Goal: Complete application form: Complete application form

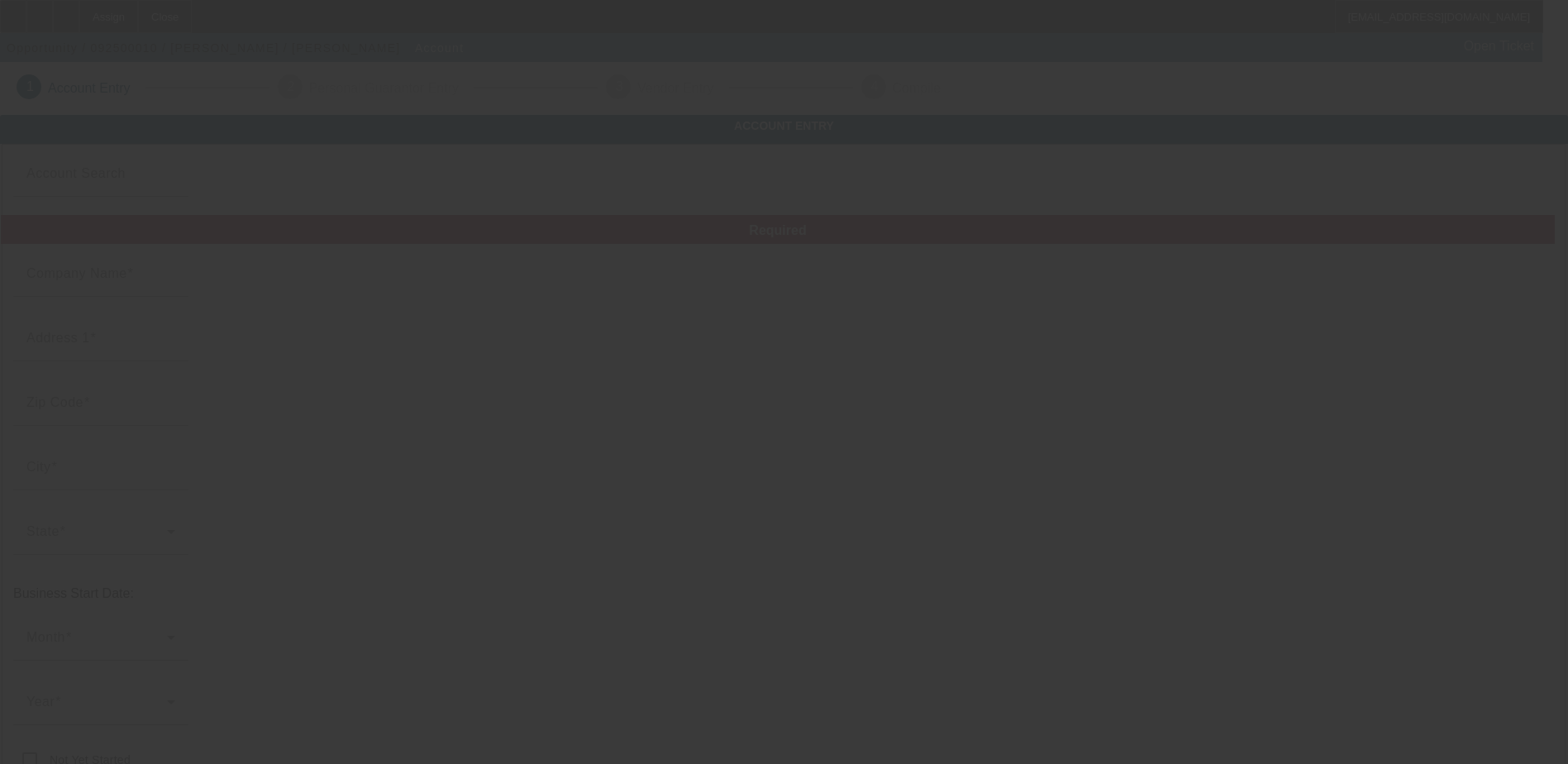
type input "[PERSON_NAME]"
type input "123"
type input "90710"
type input "[GEOGRAPHIC_DATA]"
type input "[PHONE_NUMBER]"
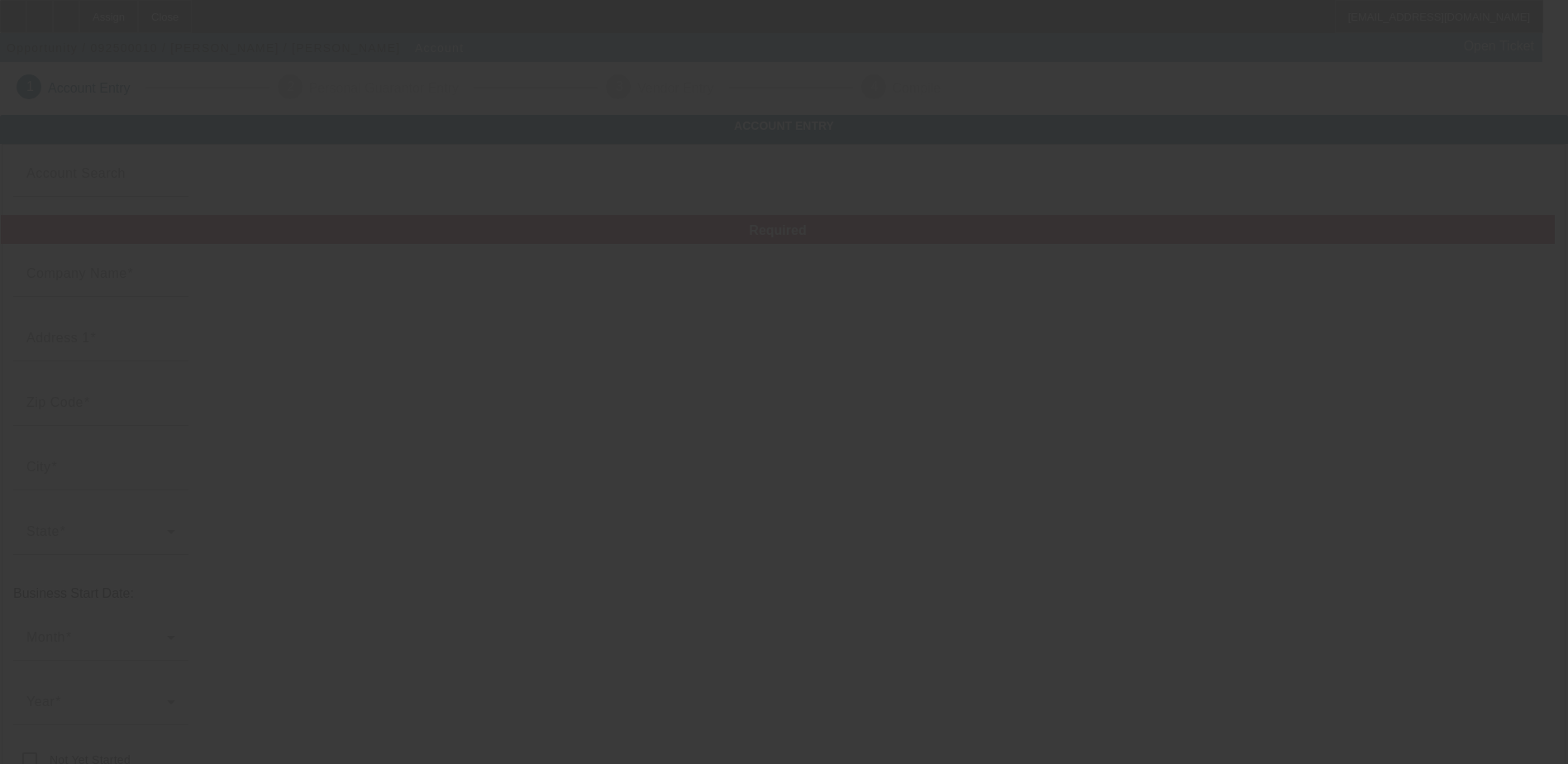
type input "[EMAIL_ADDRESS][DOMAIN_NAME]"
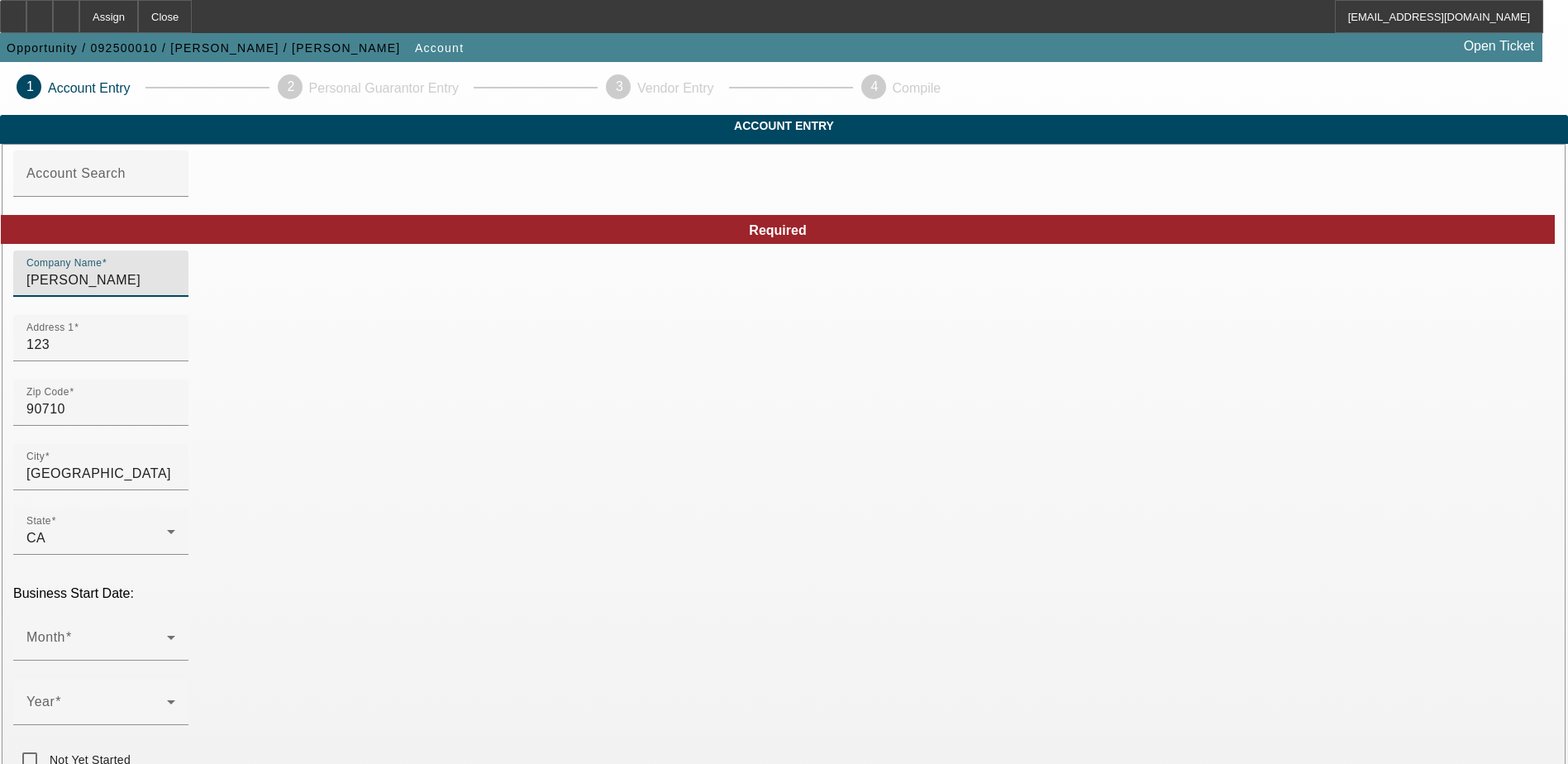
drag, startPoint x: 445, startPoint y: 316, endPoint x: 276, endPoint y: 319, distance: 169.0
click at [175, 291] on input "Bedrock Sports Inc" at bounding box center [100, 279] width 149 height 20
type input "Bedrock Sports Inc. DBA [US_STATE] Pro"
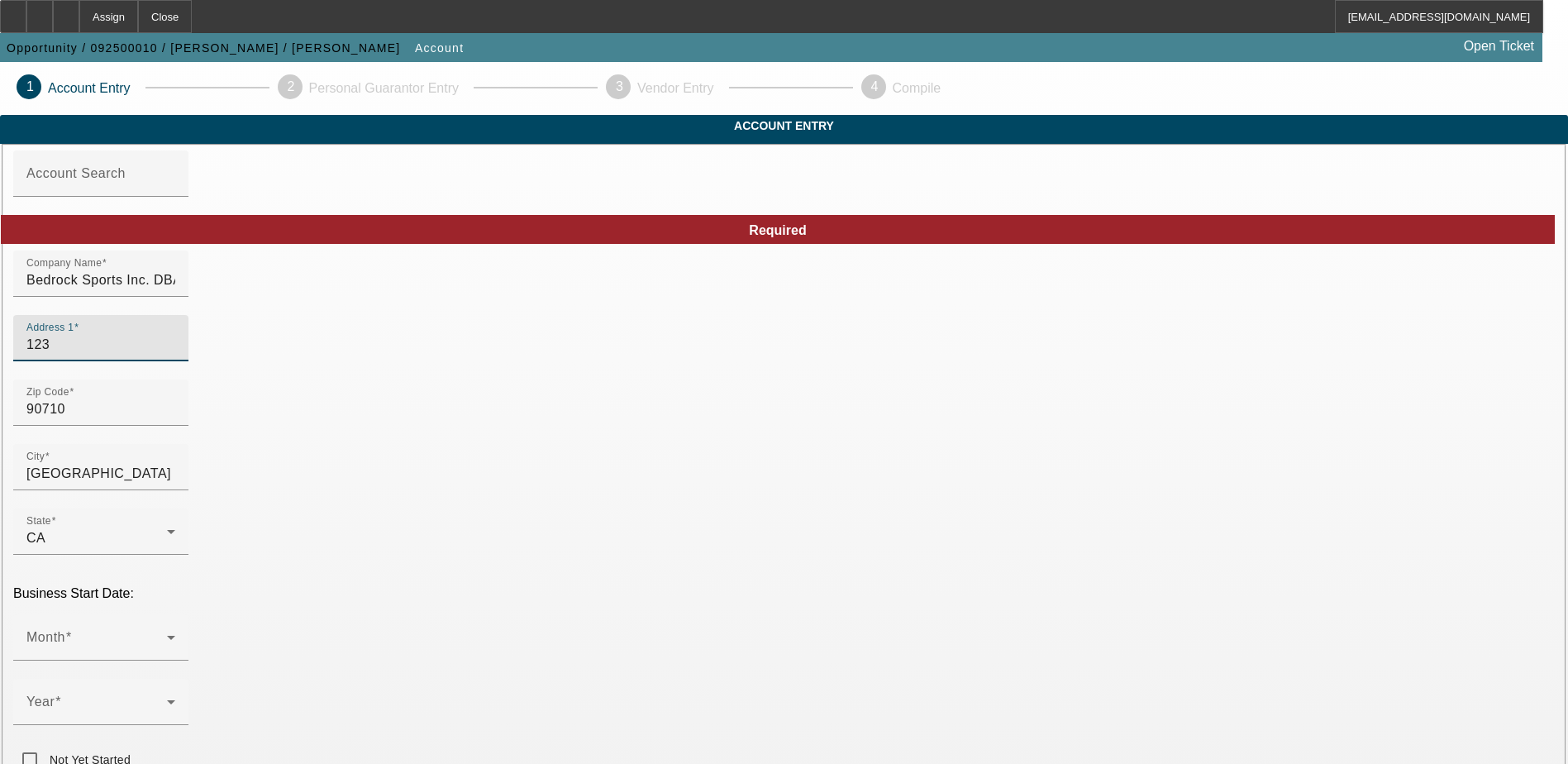
click at [175, 354] on input "123" at bounding box center [100, 344] width 149 height 20
type input "1"
click at [175, 354] on input "1740" at bounding box center [100, 344] width 149 height 20
type input "1740 Palos Verdes DR. N"
click at [175, 419] on input "90710" at bounding box center [100, 409] width 149 height 20
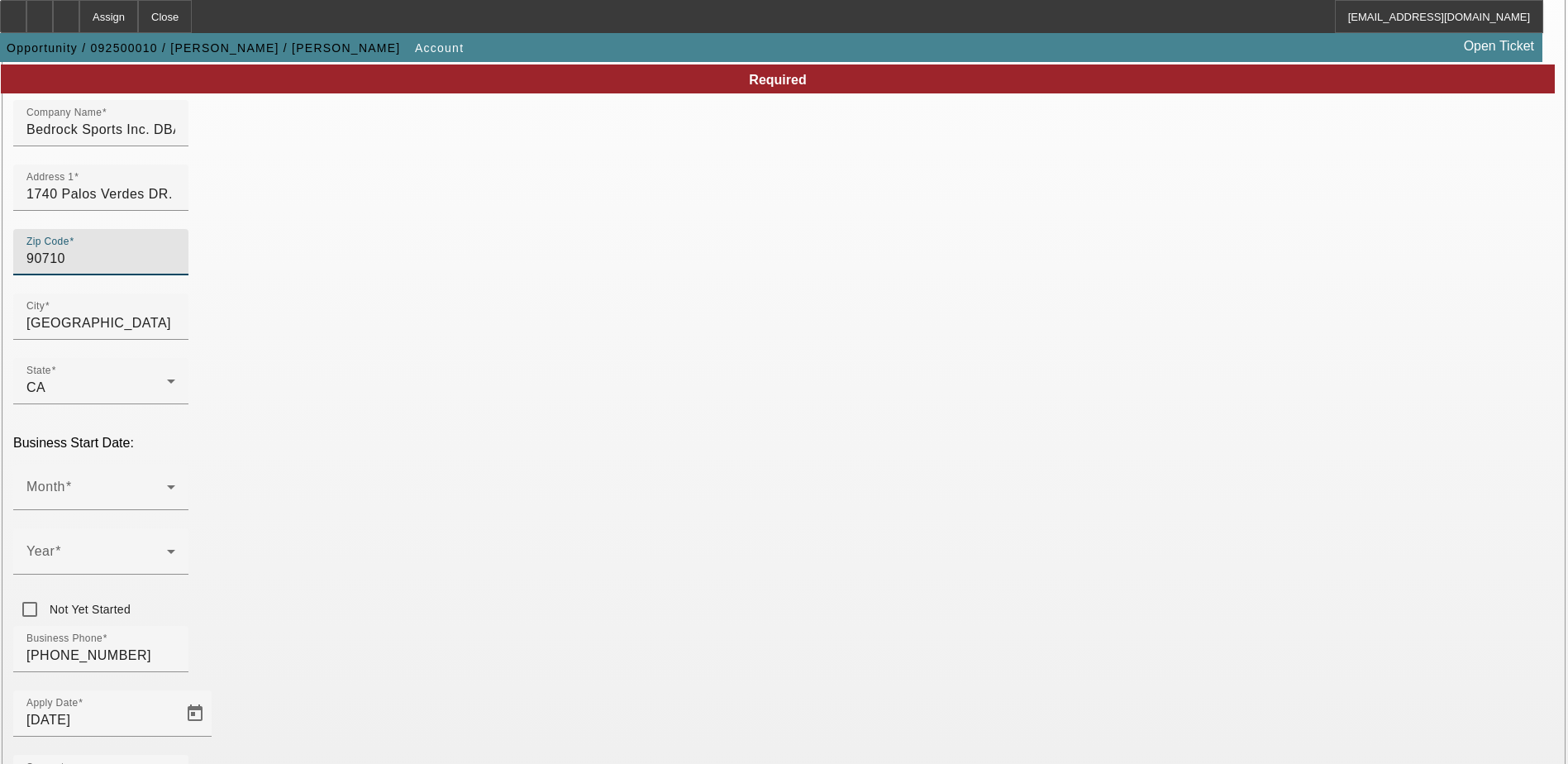
scroll to position [165, 0]
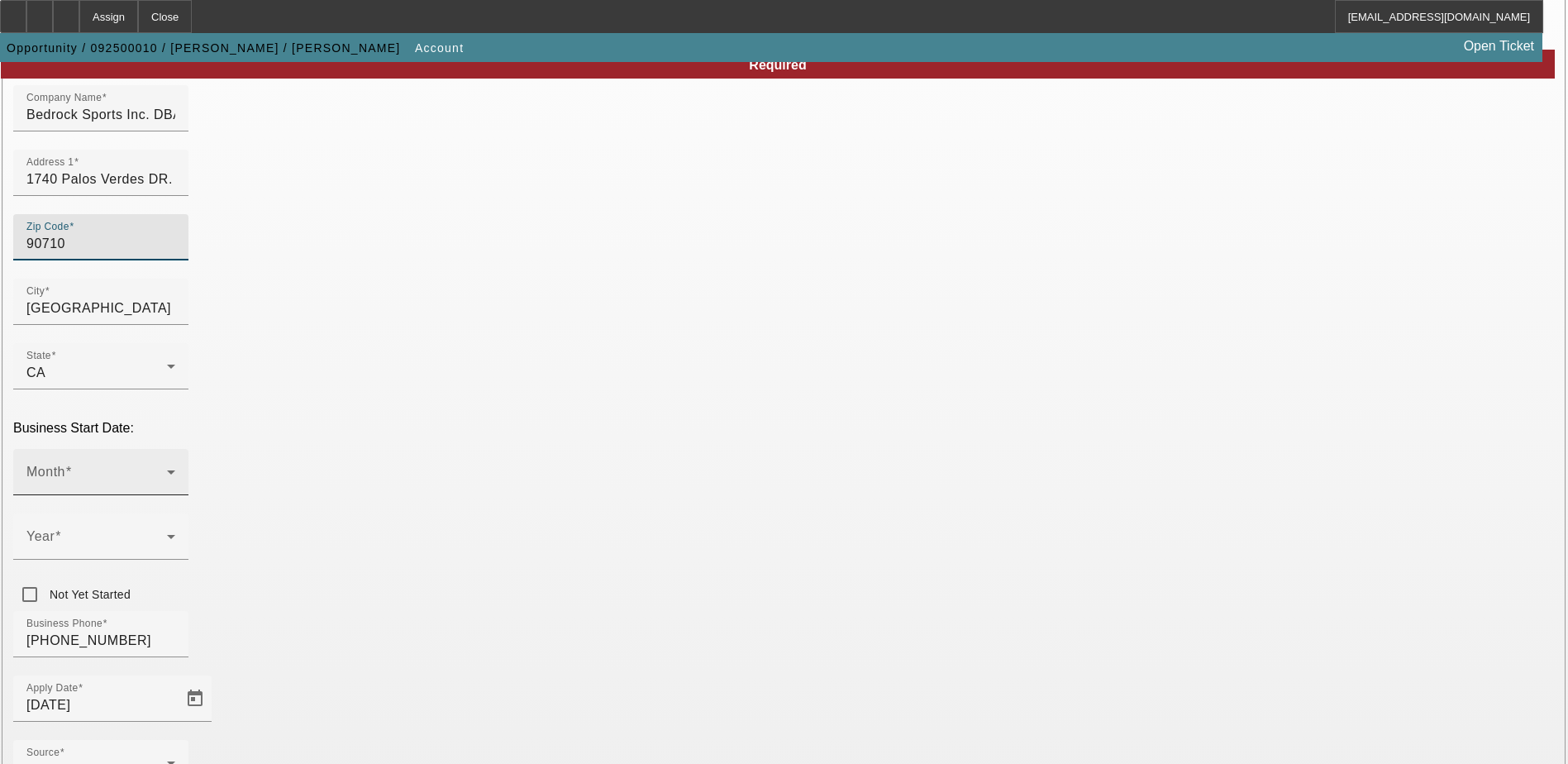
click at [181, 462] on icon at bounding box center [171, 472] width 20 height 20
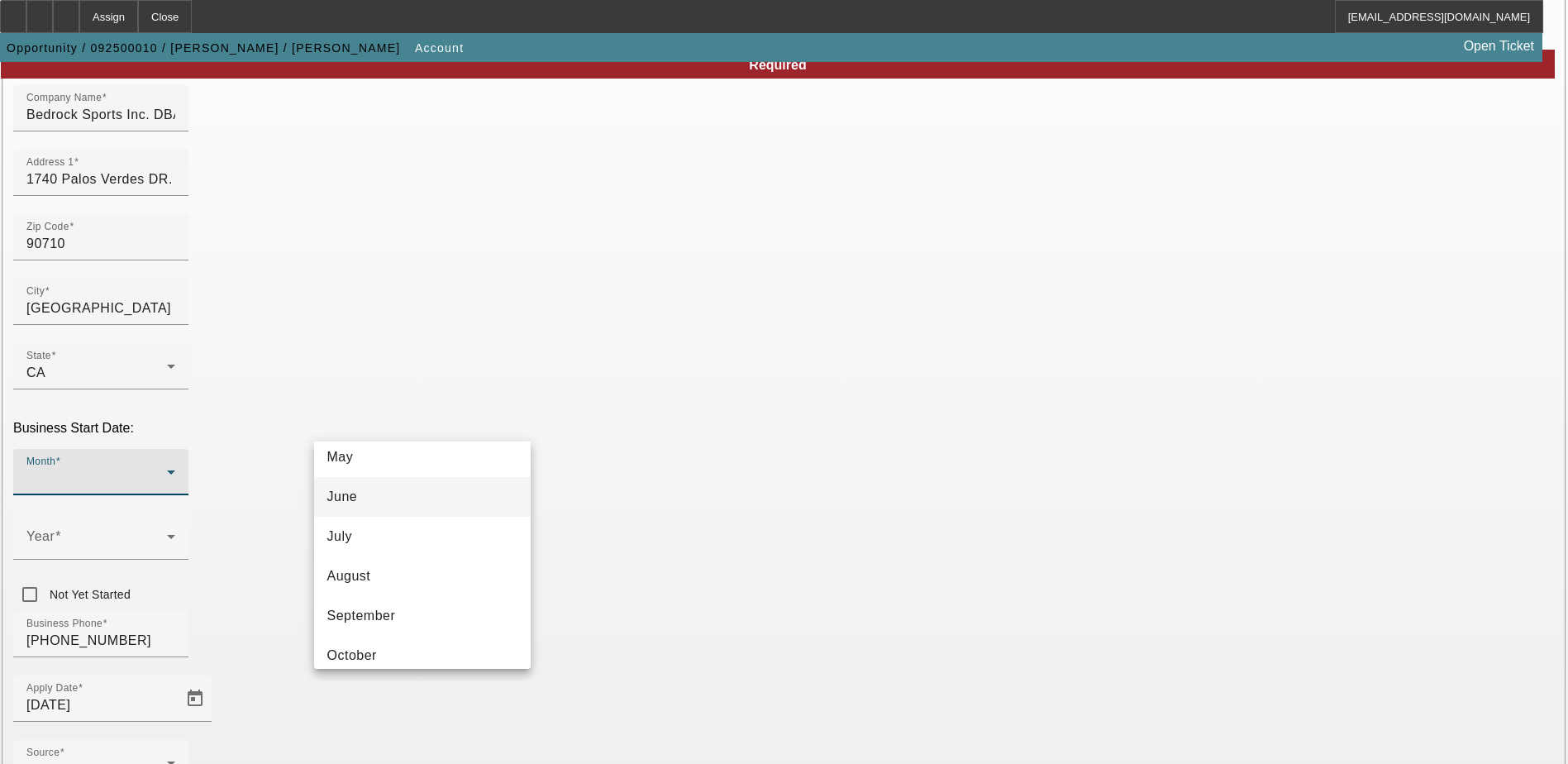
scroll to position [248, 0]
click at [402, 606] on mat-option "October" at bounding box center [422, 617] width 217 height 39
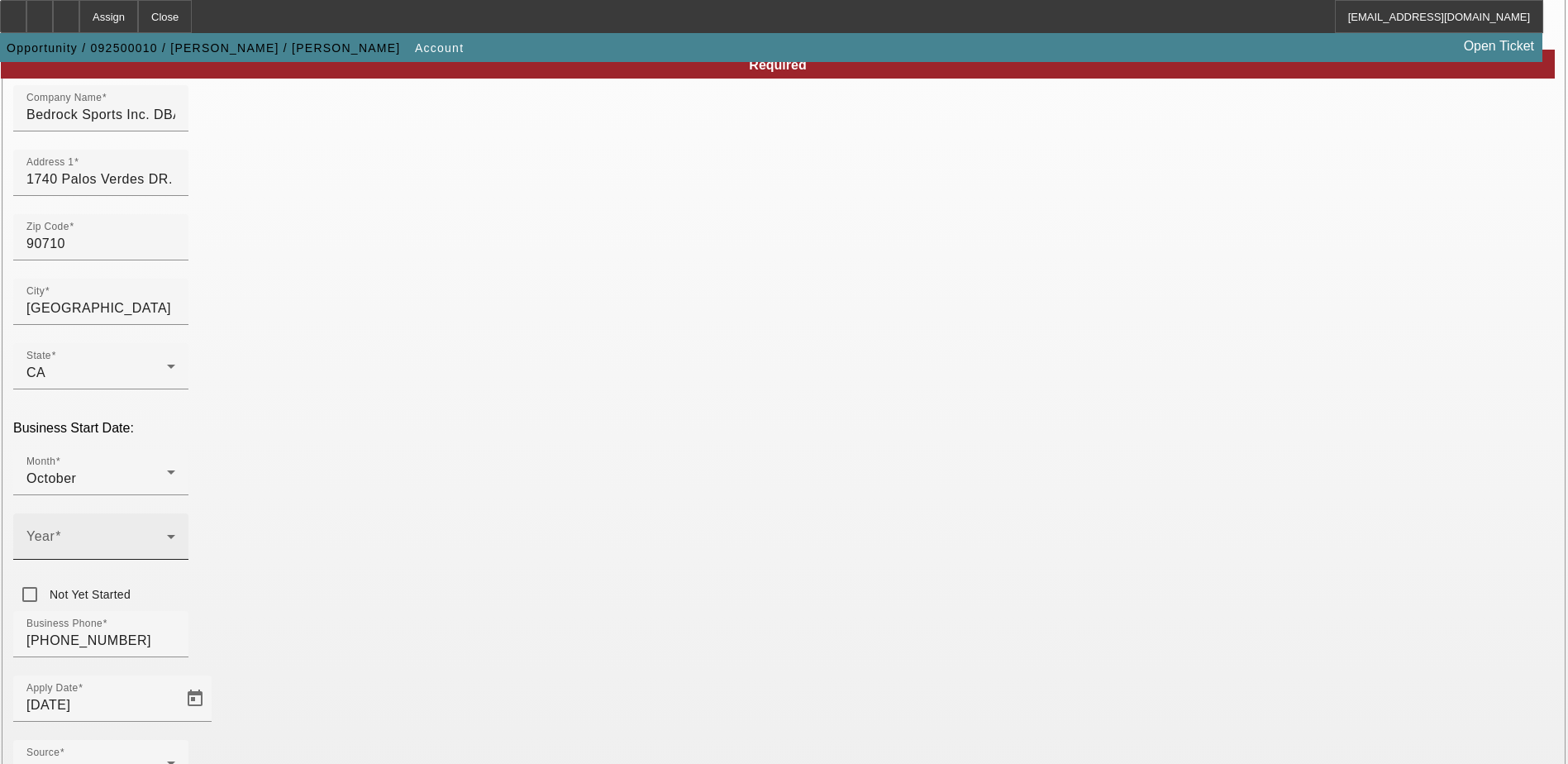
click at [175, 514] on div "Year" at bounding box center [100, 536] width 149 height 46
click at [590, 518] on span "1983" at bounding box center [585, 517] width 32 height 20
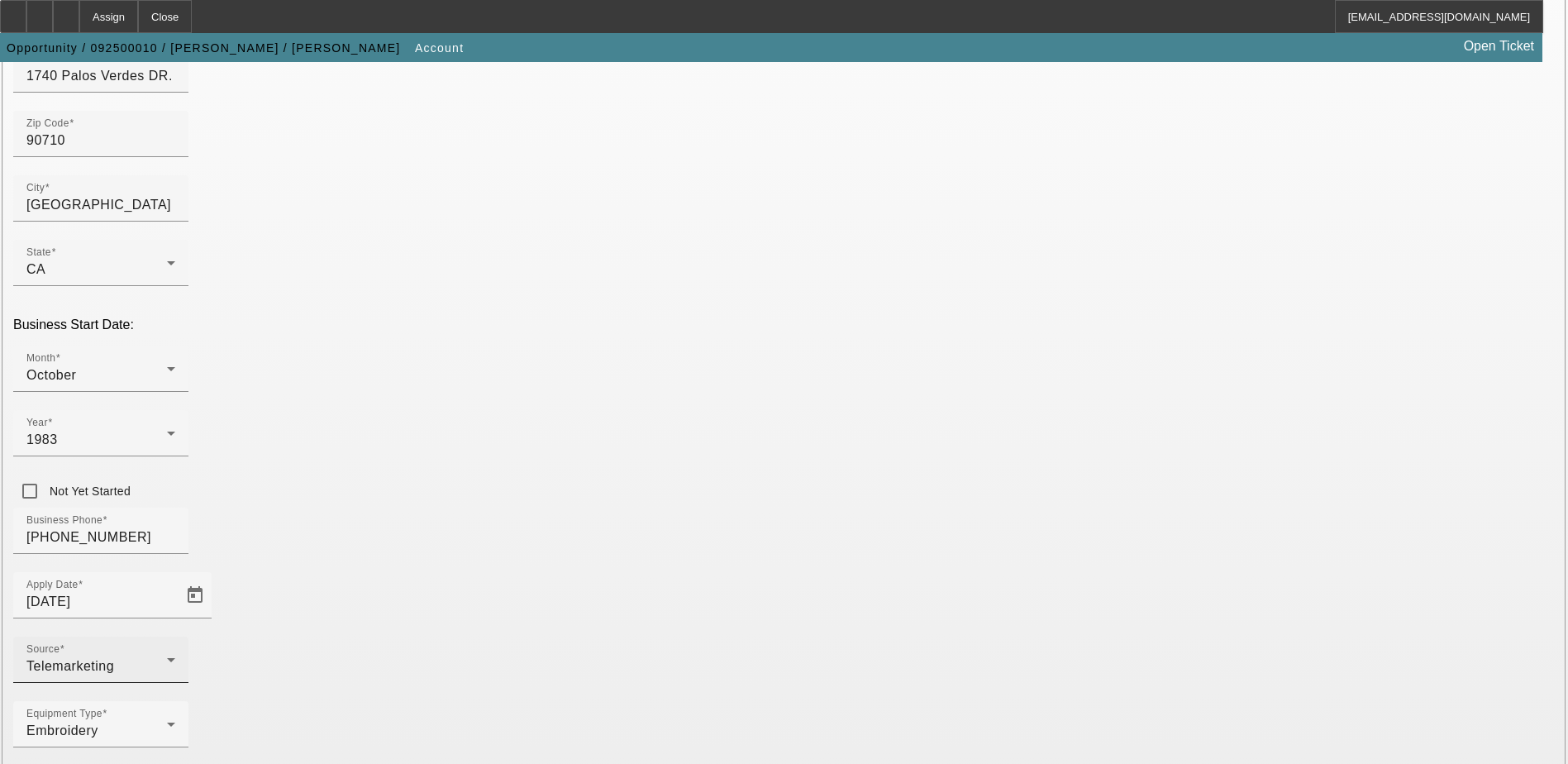
scroll to position [279, 0]
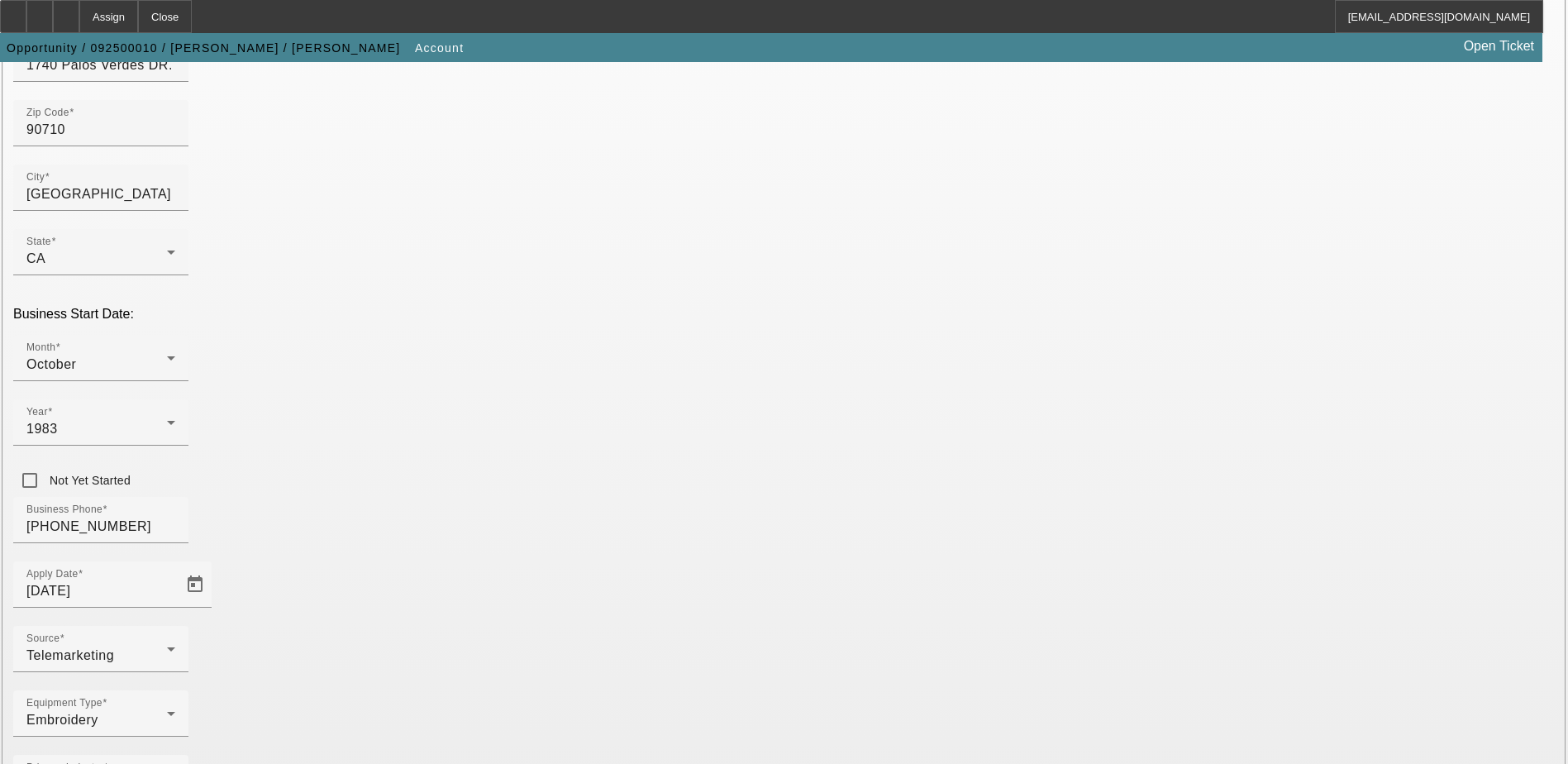
type input "330334127"
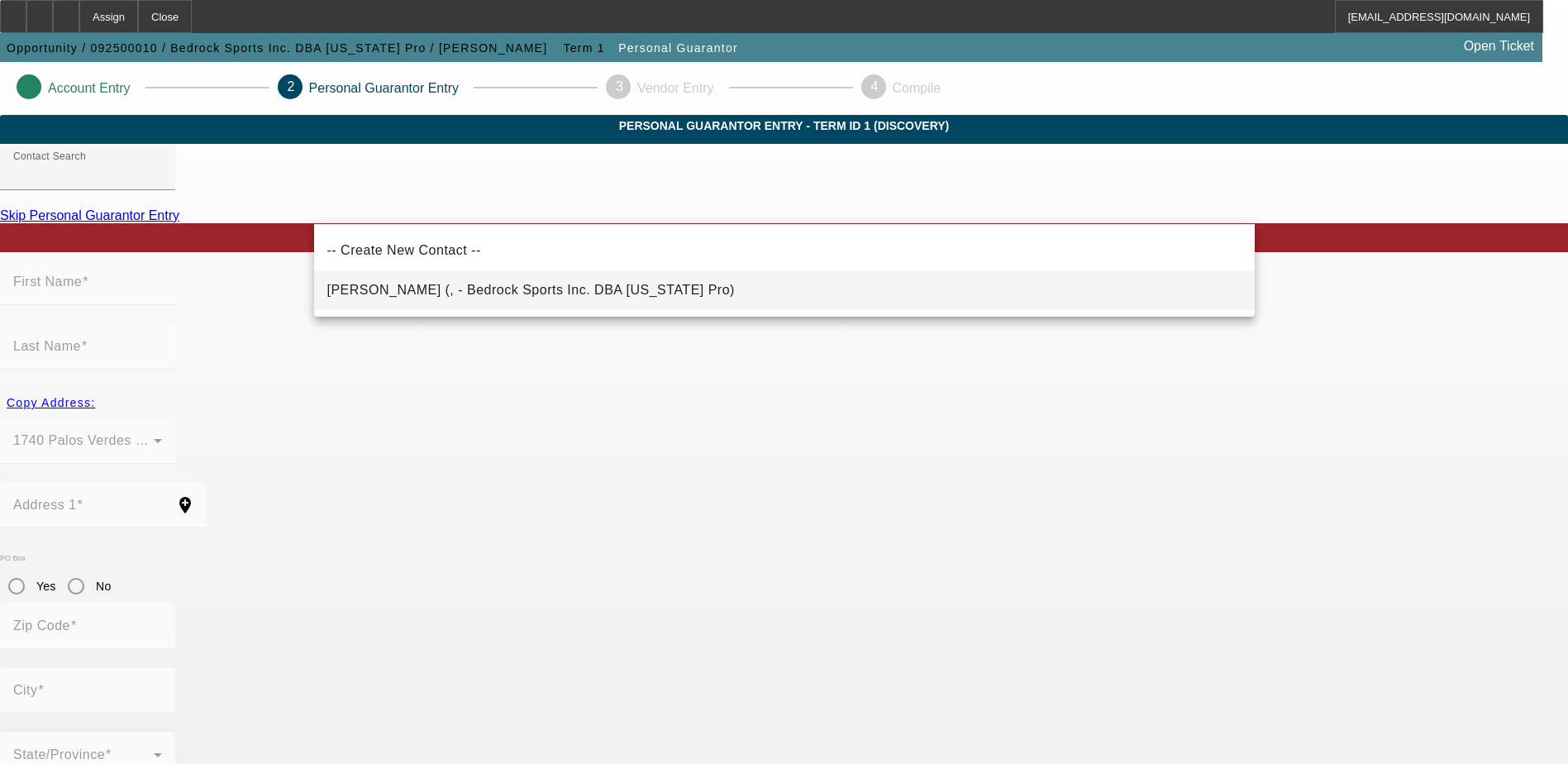
click at [447, 277] on mat-option "[PERSON_NAME] (, - Bedrock Sports Inc. DBA [US_STATE] Pro)" at bounding box center [784, 290] width 941 height 39
type input "[PERSON_NAME] (, - Bedrock Sports Inc. DBA [US_STATE] Pro)"
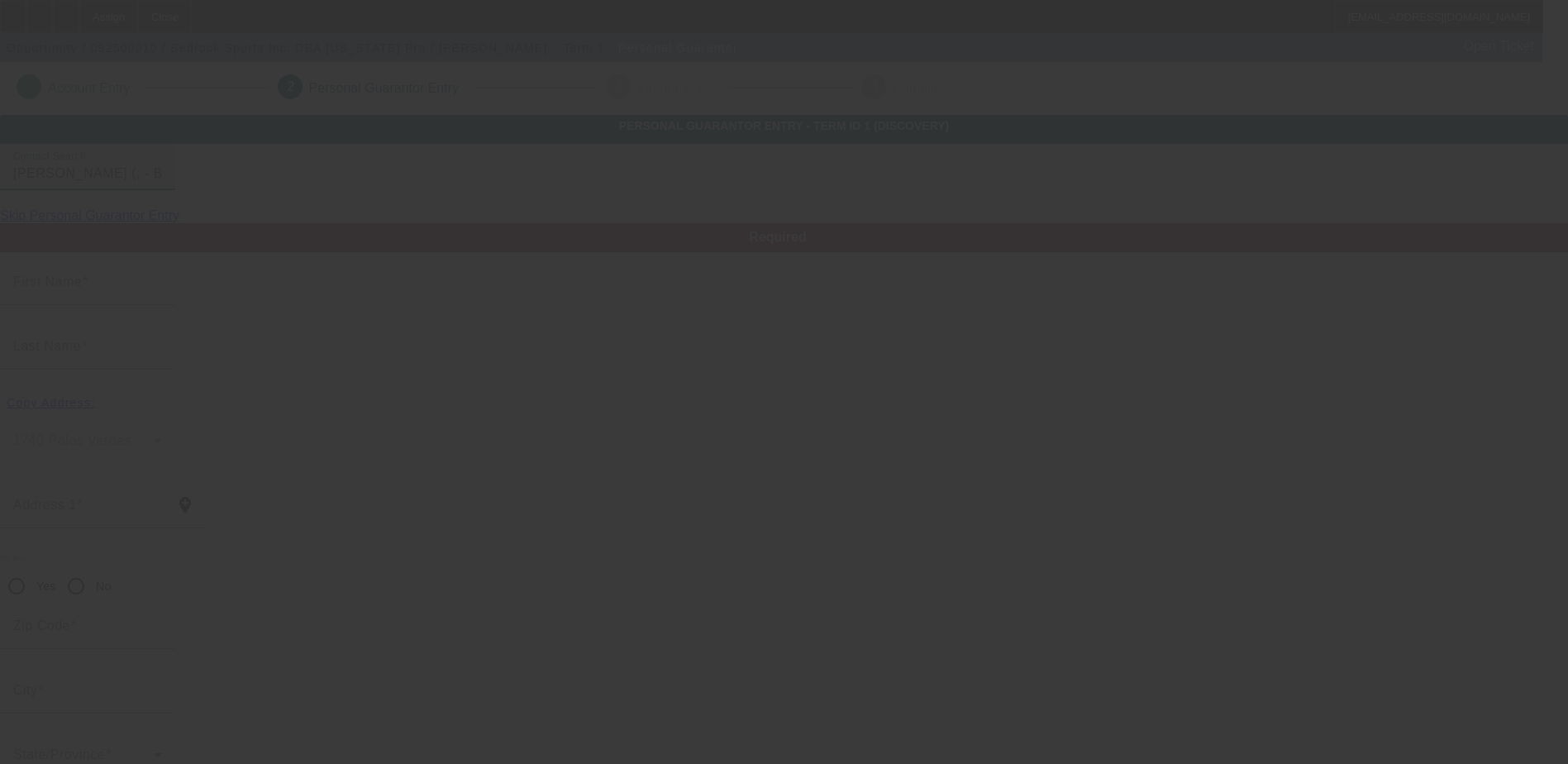
type input "[PERSON_NAME]"
type input "Karsh"
radio input "true"
type input "[PHONE_NUMBER]"
type input "[EMAIL_ADDRESS][DOMAIN_NAME]"
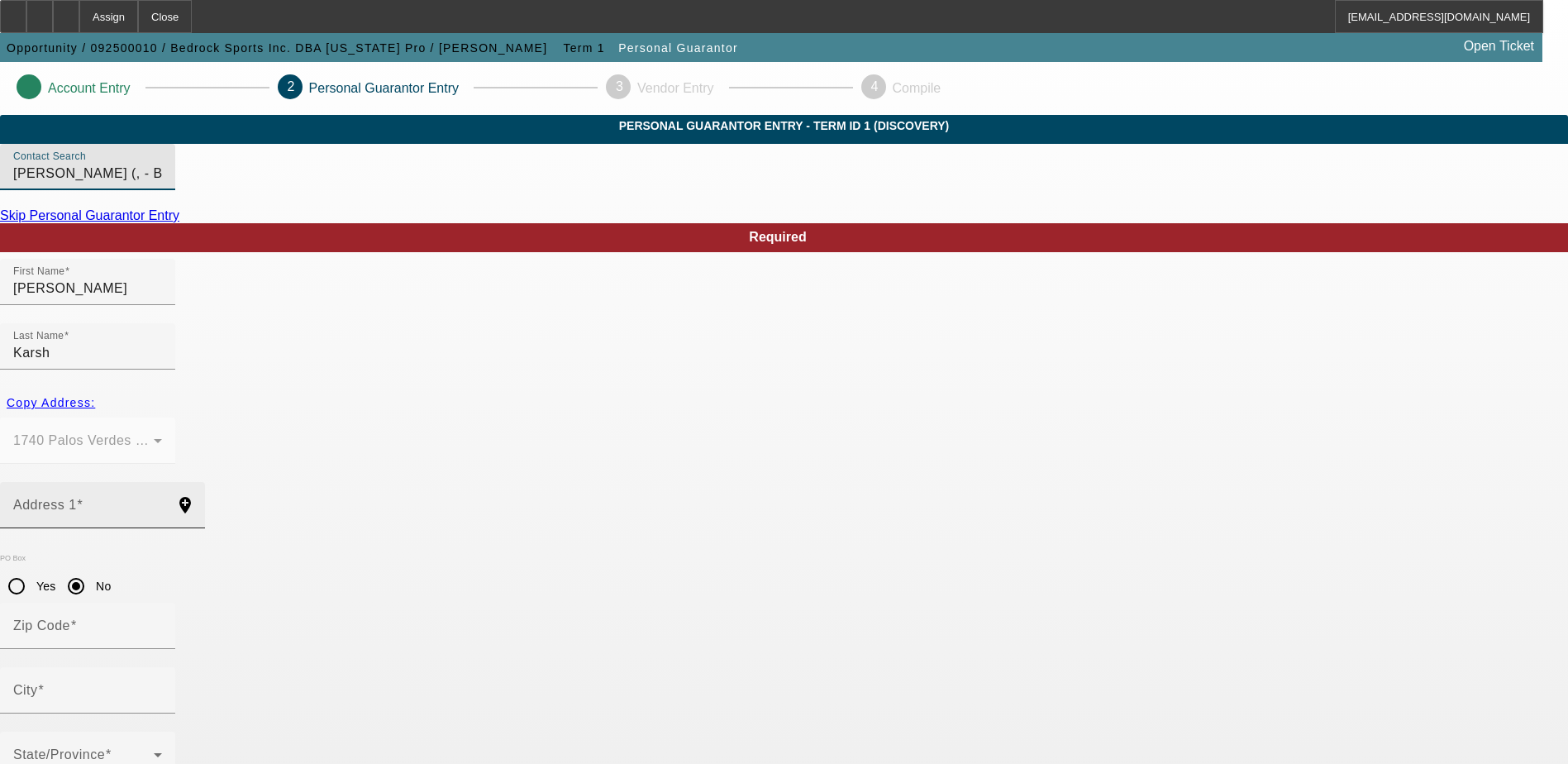
click at [162, 502] on input "Address 1" at bounding box center [87, 511] width 149 height 20
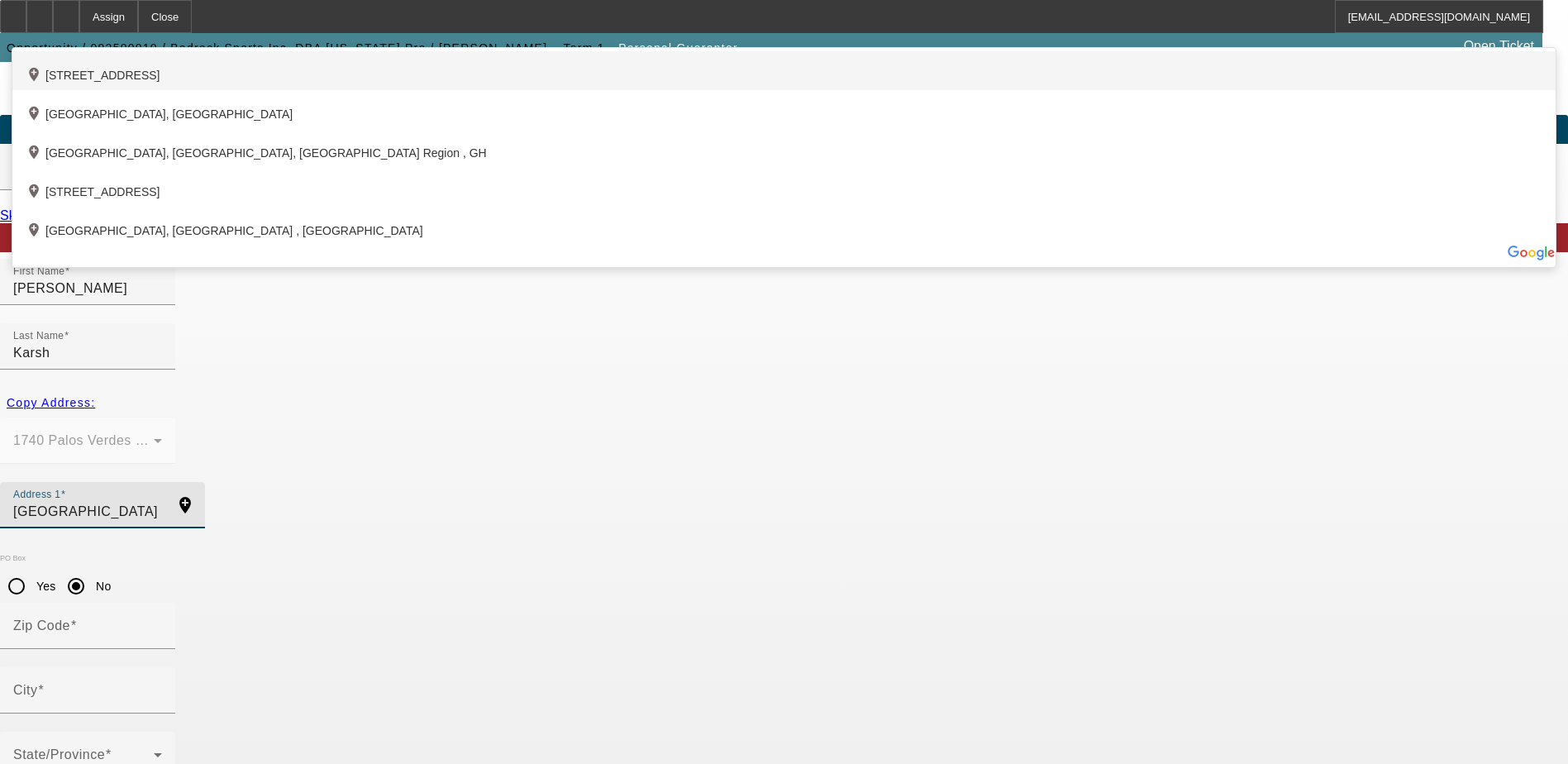
click at [417, 90] on div "add_location [STREET_ADDRESS]" at bounding box center [784, 70] width 1543 height 38
type input "[STREET_ADDRESS]"
type input "90503"
type input "Torrance"
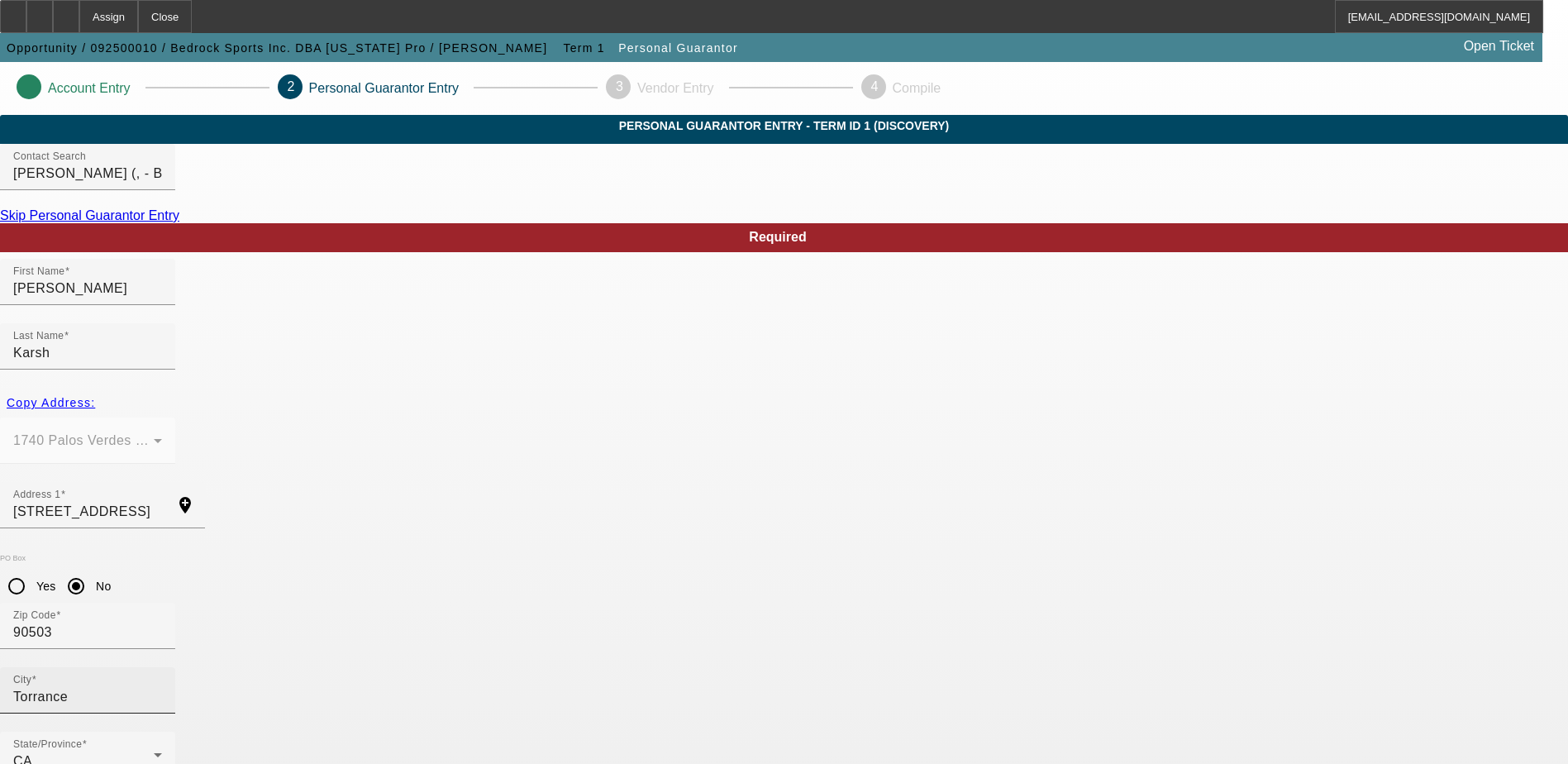
scroll to position [45, 0]
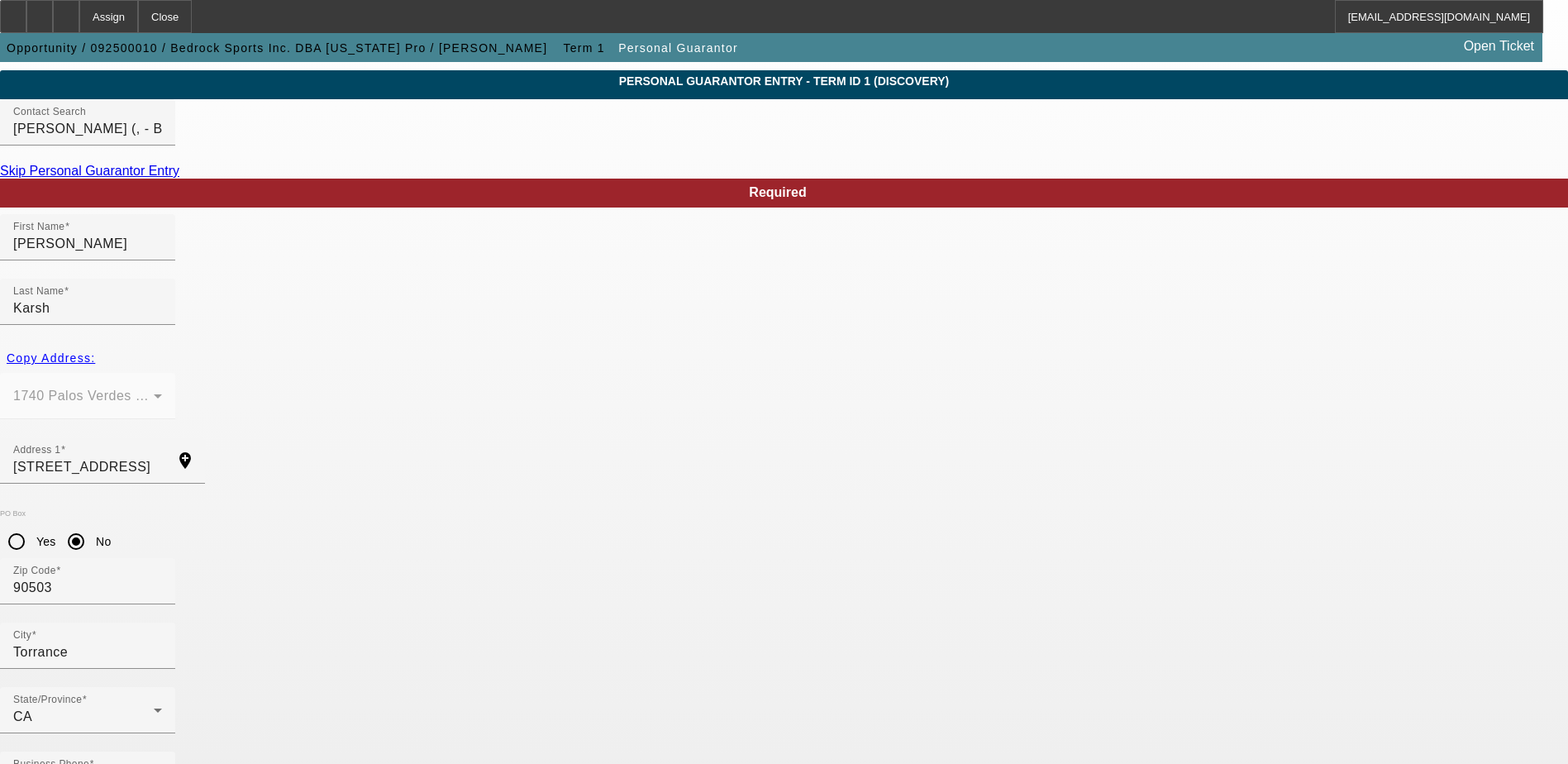
type input "100"
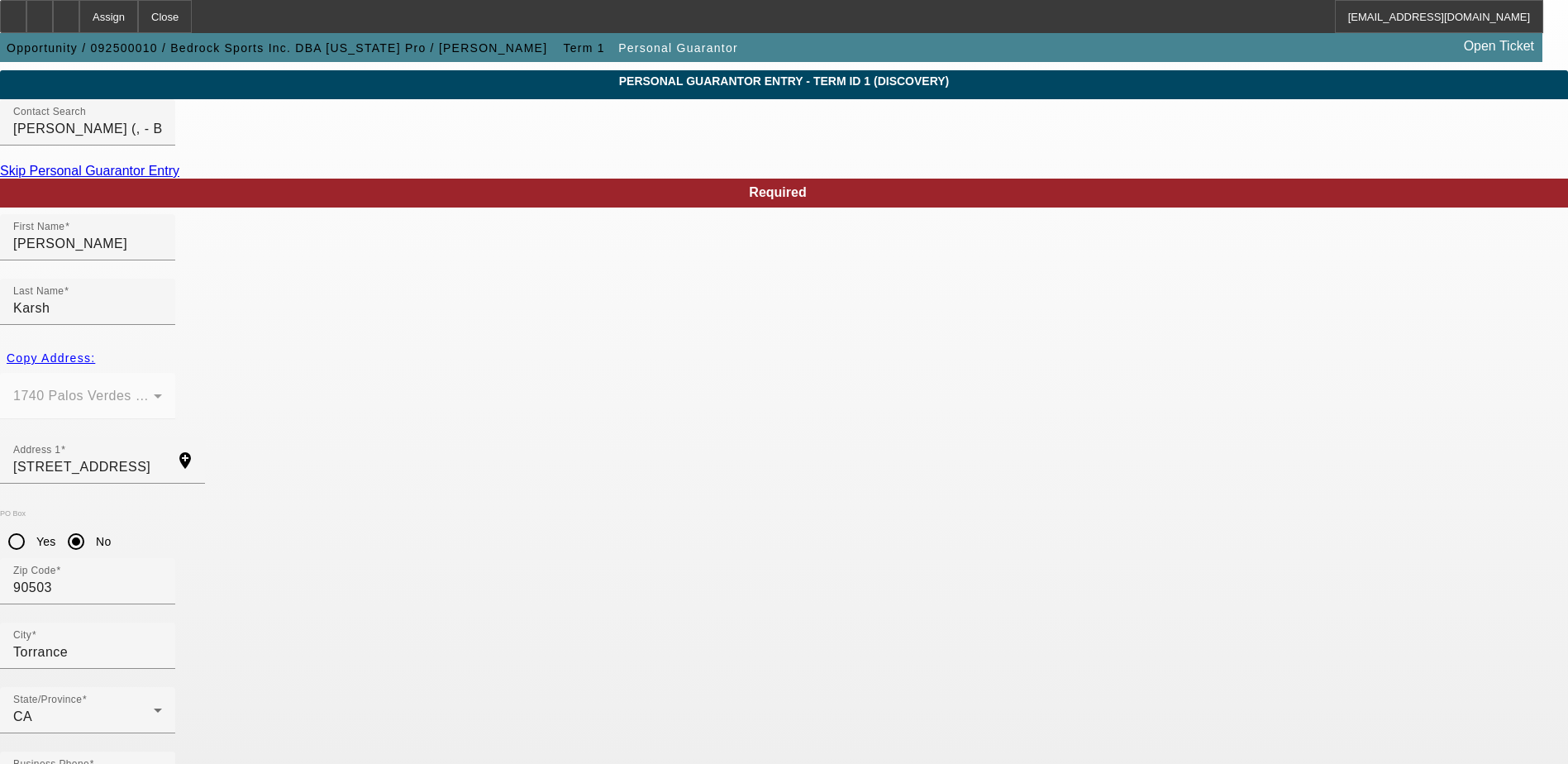
drag, startPoint x: 207, startPoint y: 633, endPoint x: 217, endPoint y: 631, distance: 10.2
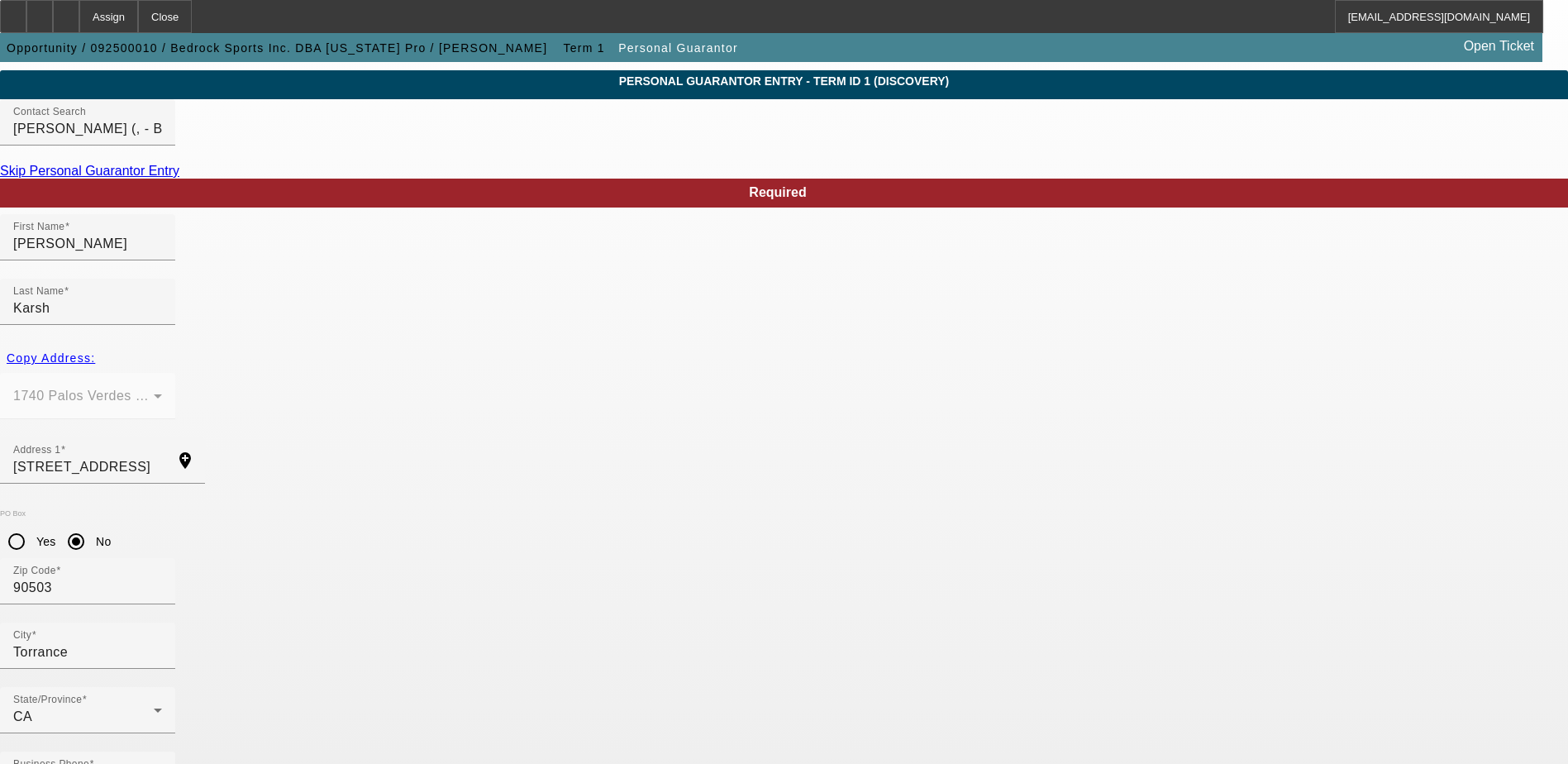
type input "000-00-0000"
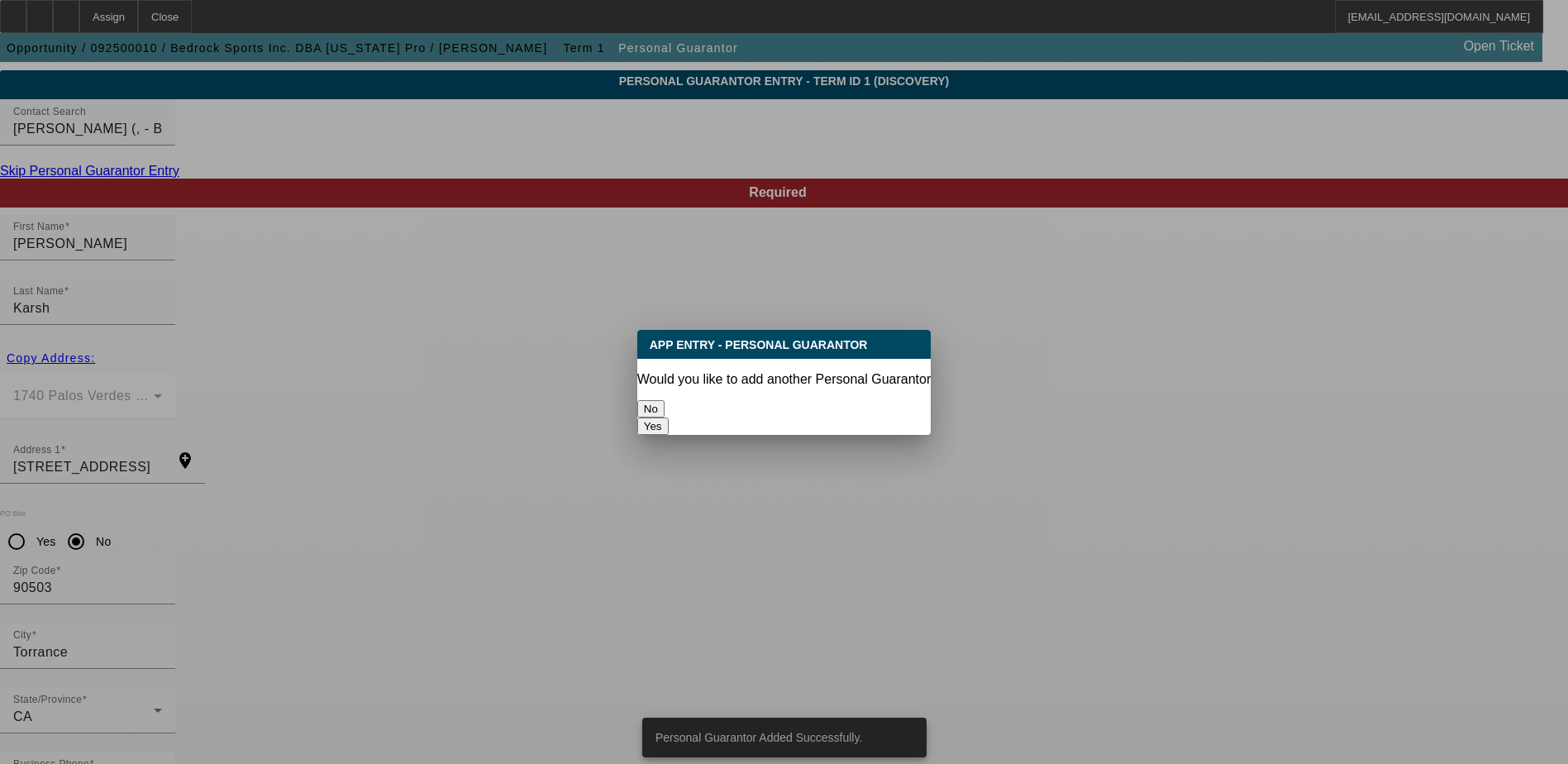
scroll to position [0, 0]
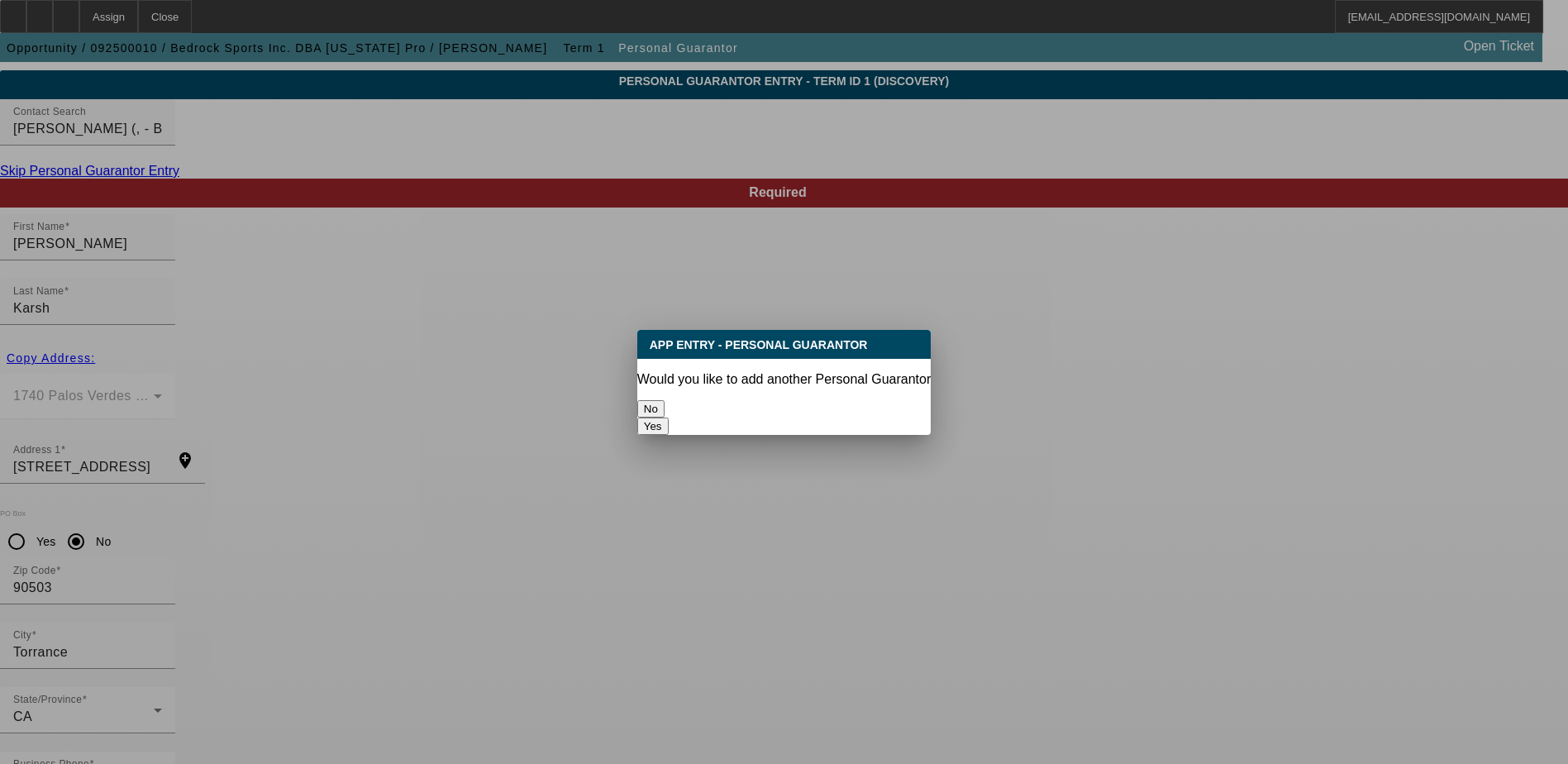
click at [665, 400] on button "No" at bounding box center [650, 409] width 27 height 18
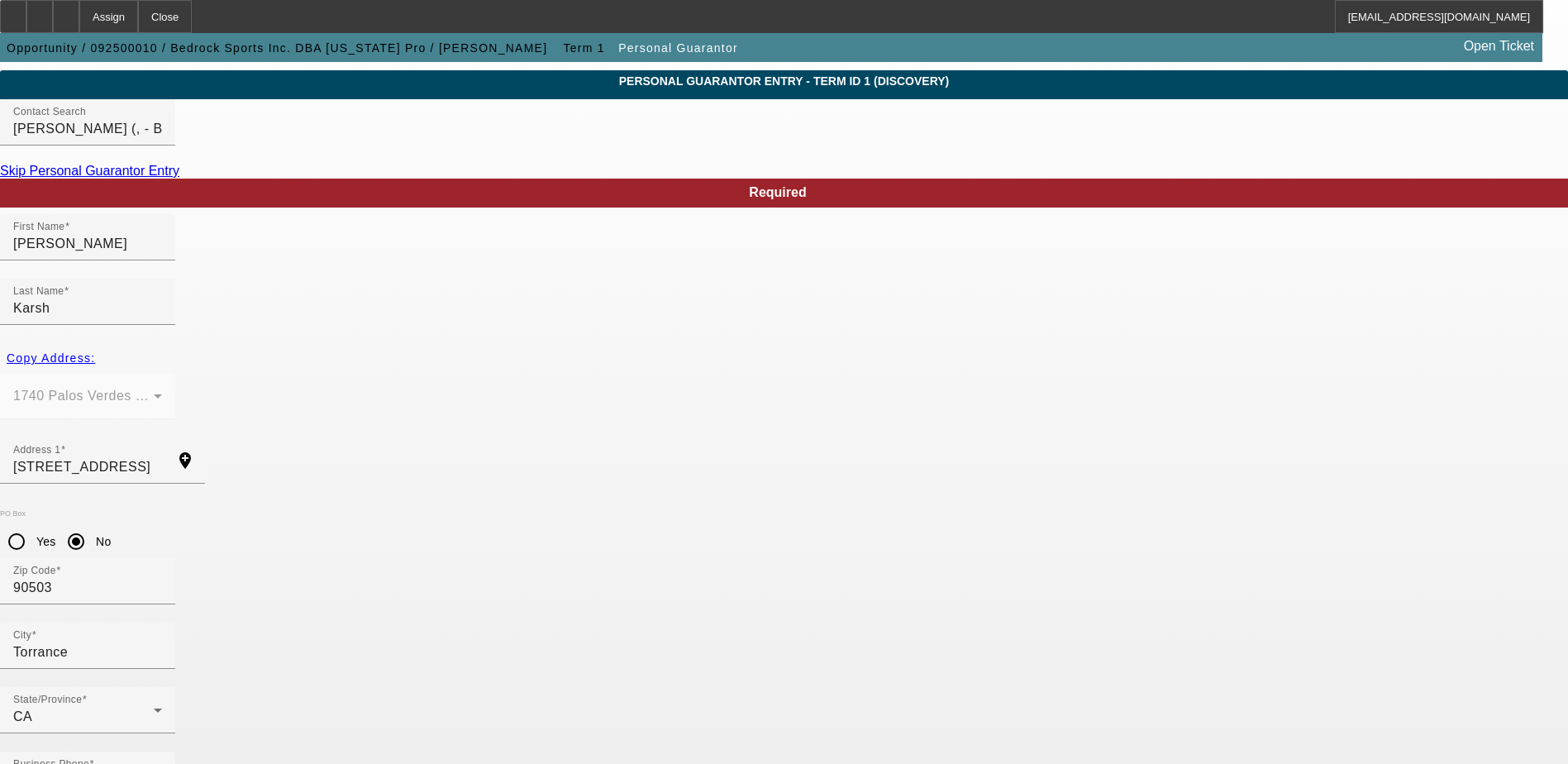
scroll to position [45, 0]
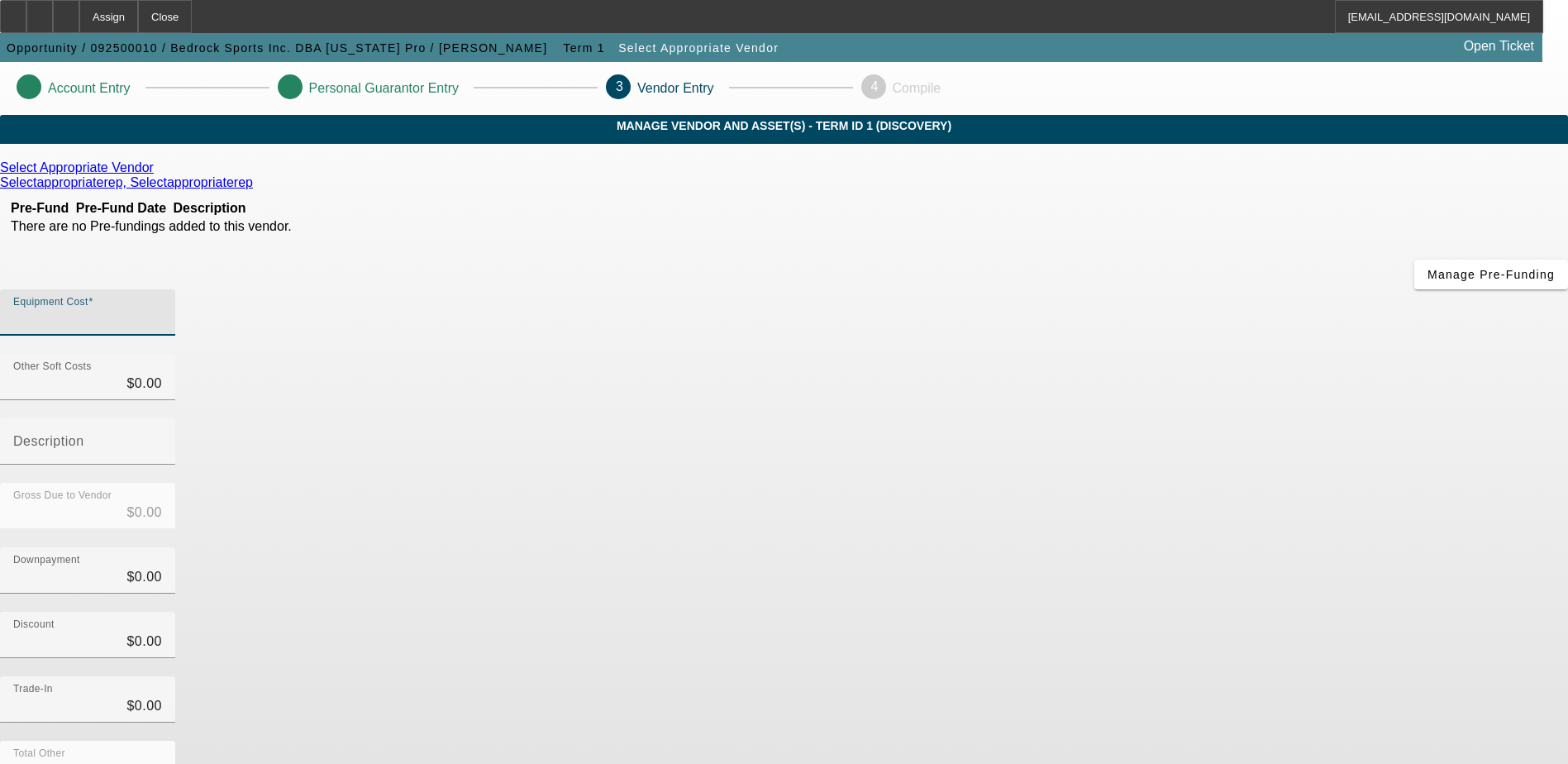
click at [162, 309] on input "Equipment Cost" at bounding box center [87, 319] width 149 height 20
type input "1"
type input "$1.00"
type input "17"
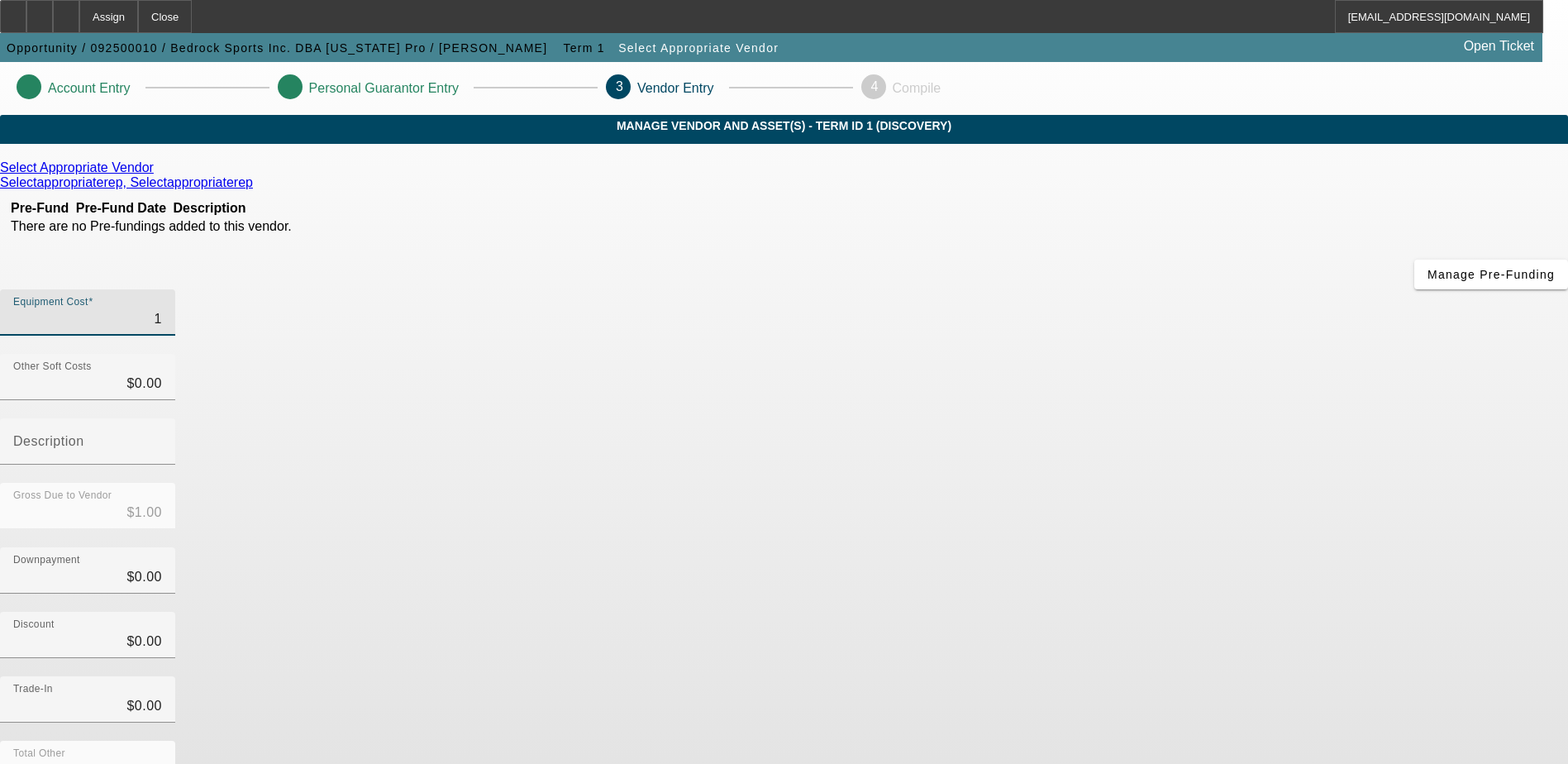
type input "$17.00"
type input "175"
type input "$175.00"
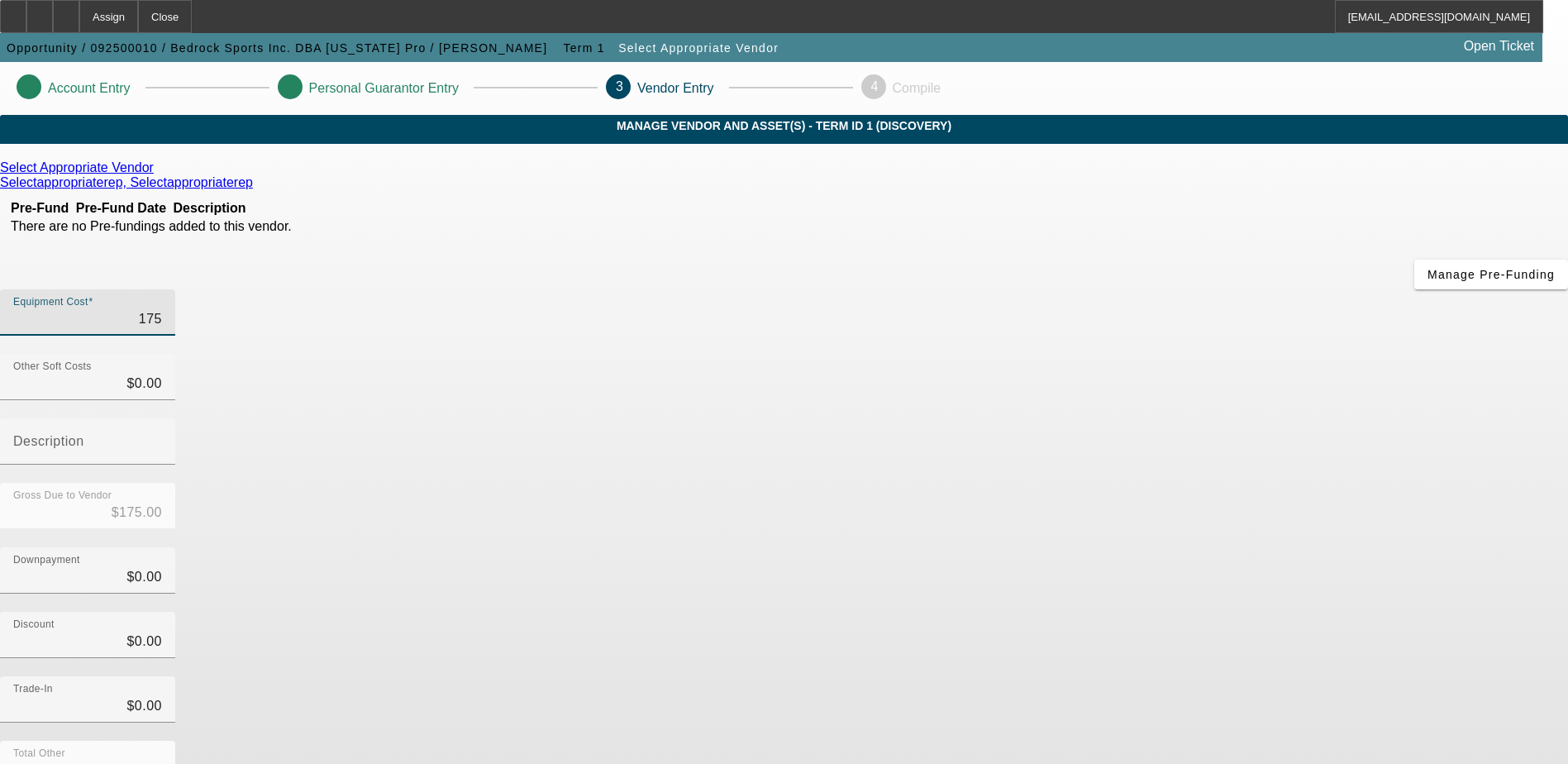
type input "1750"
type input "$1,750.00"
type input "17500"
type input "$17,500.00"
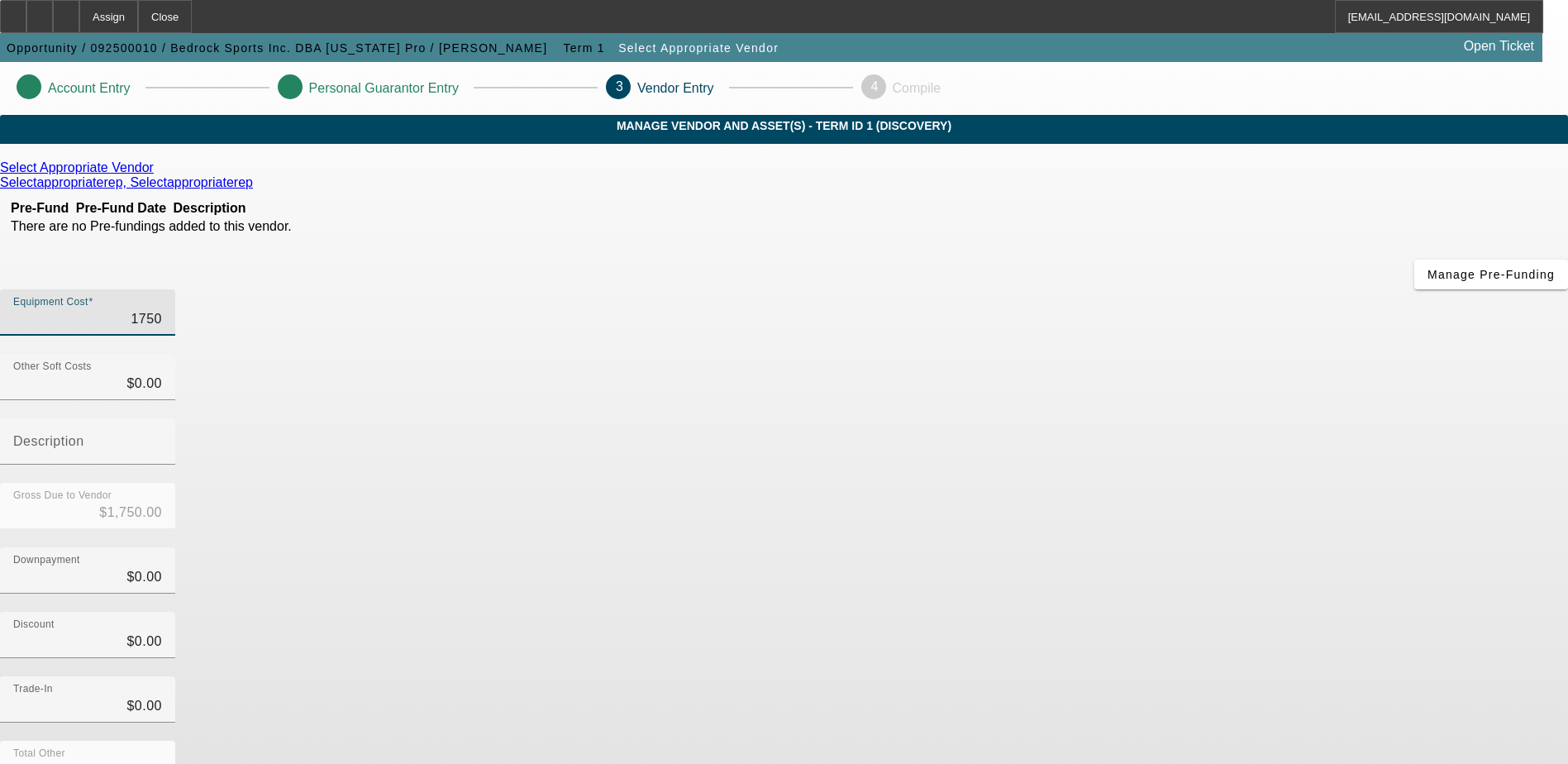
type input "$17,500.00"
type input "175000"
type input "$175,000.00"
type input "17500"
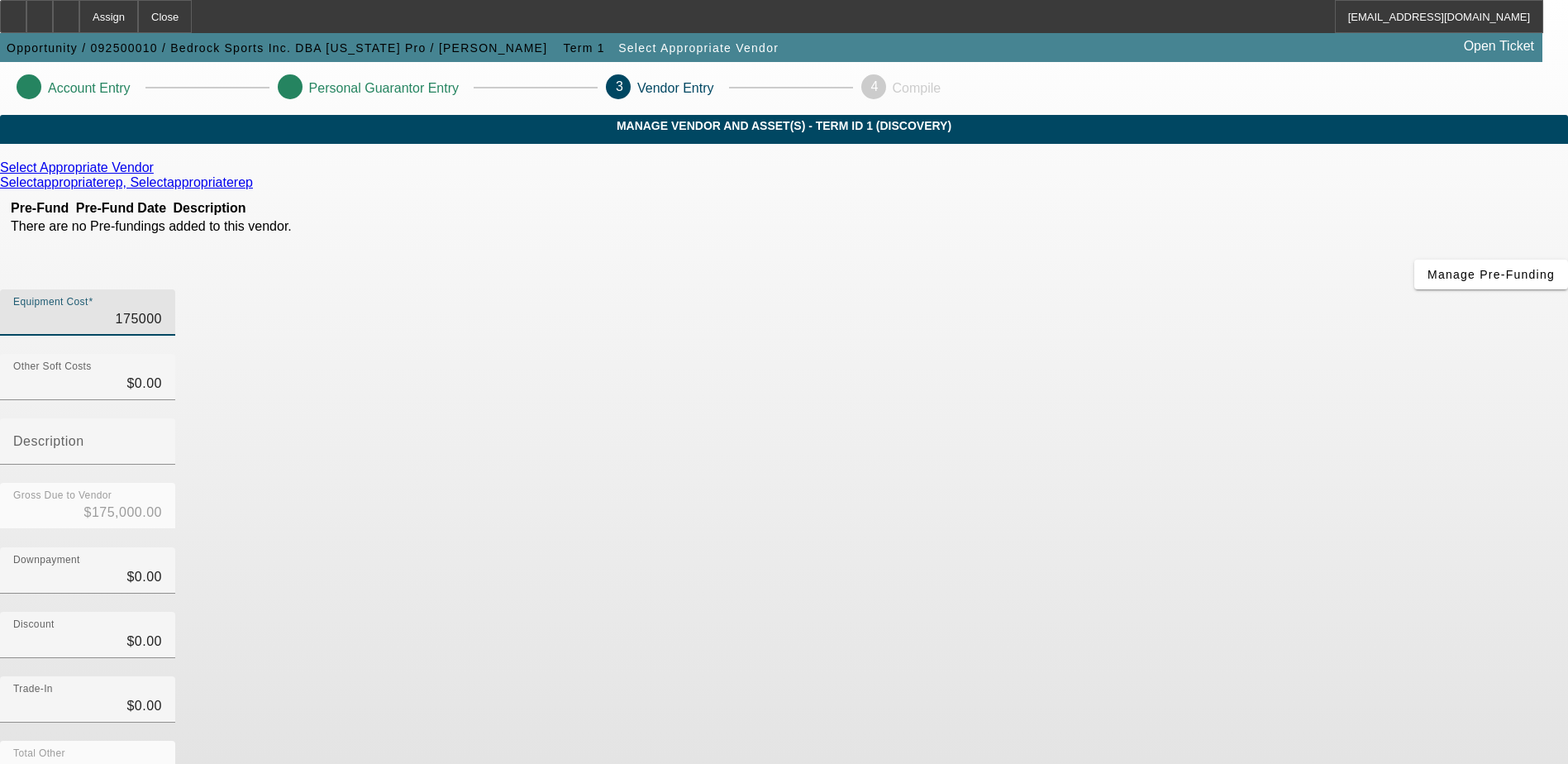
type input "$17,500.00"
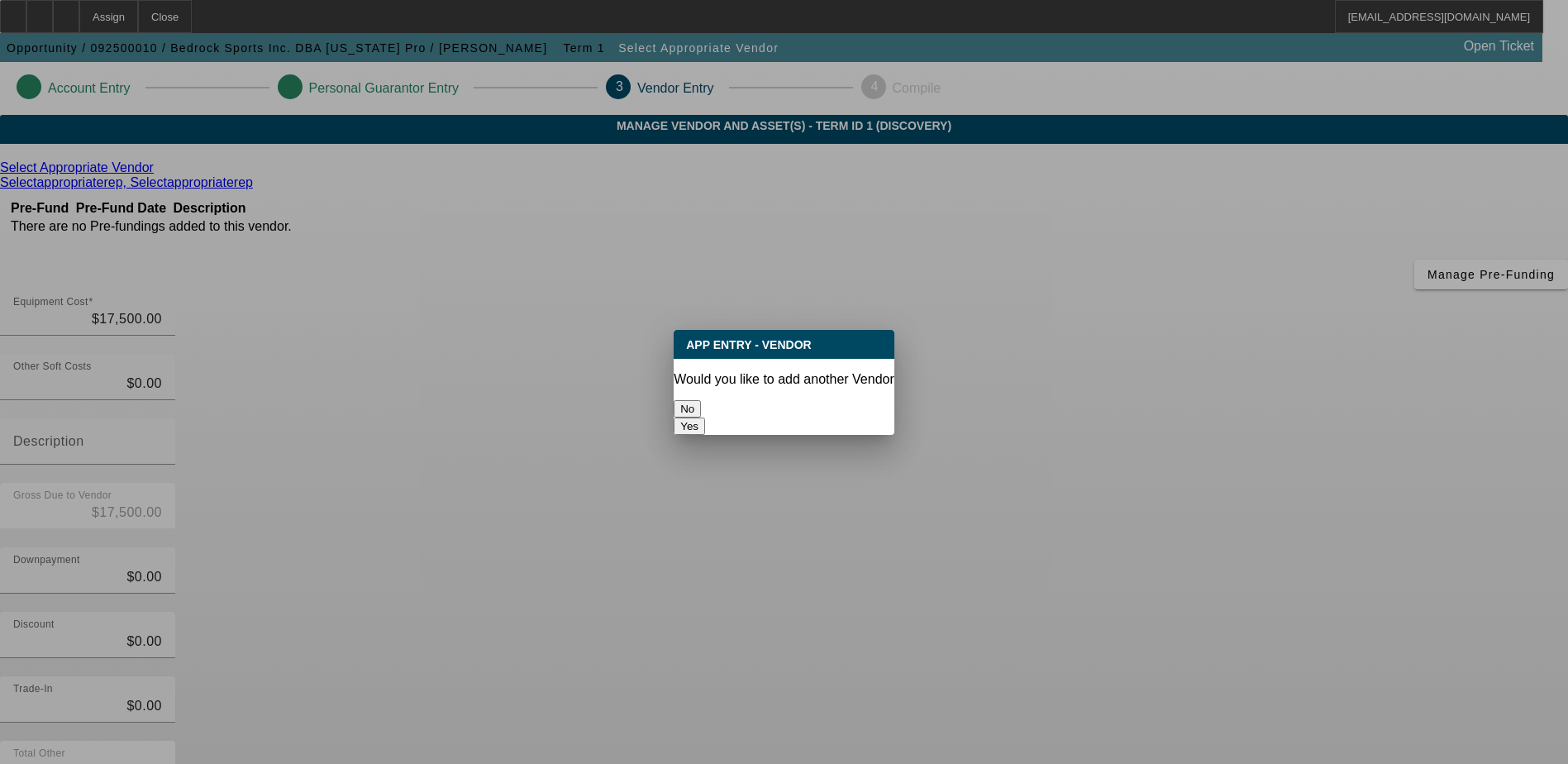
click at [701, 400] on button "No" at bounding box center [687, 409] width 27 height 18
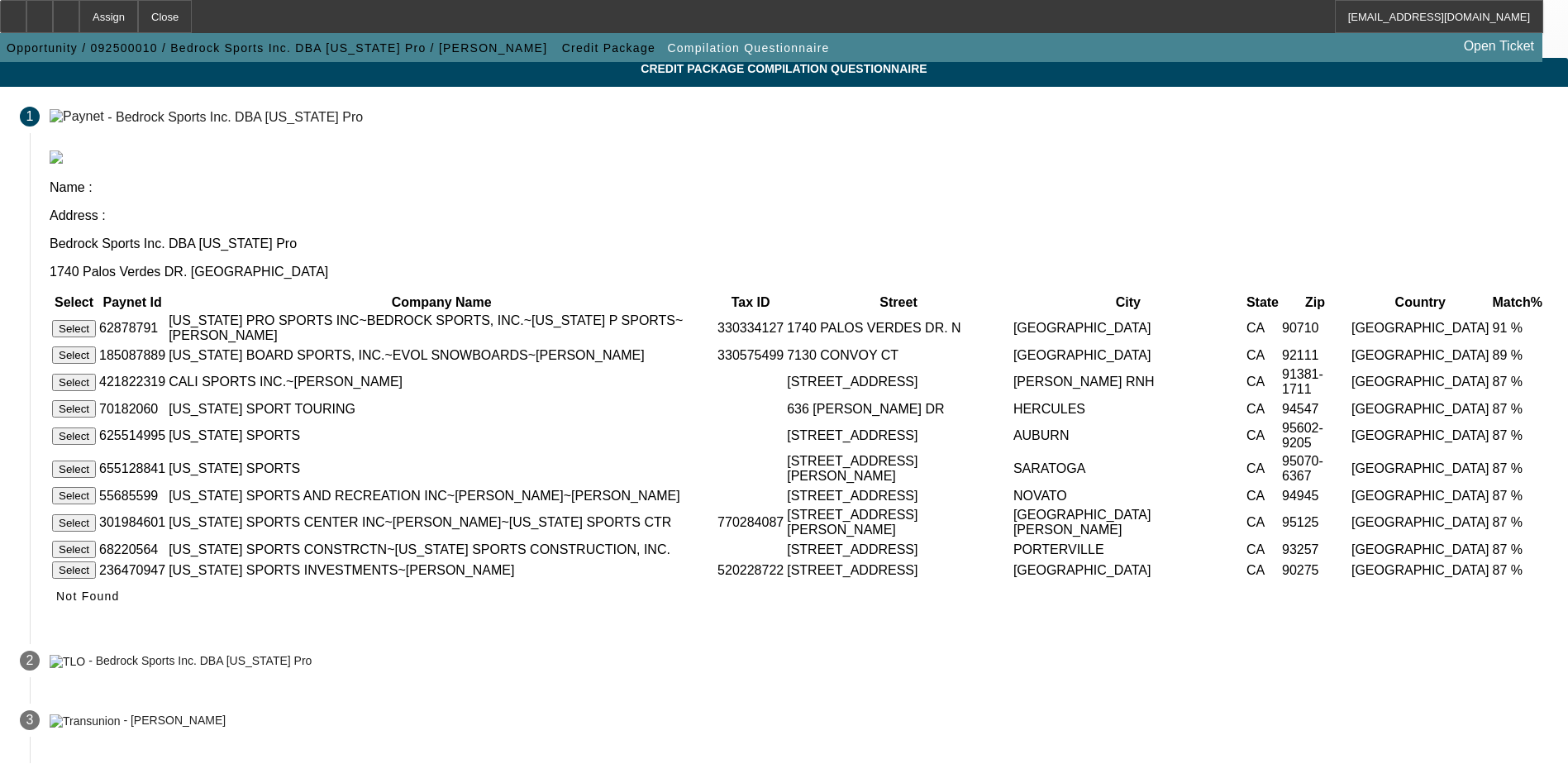
scroll to position [155, 0]
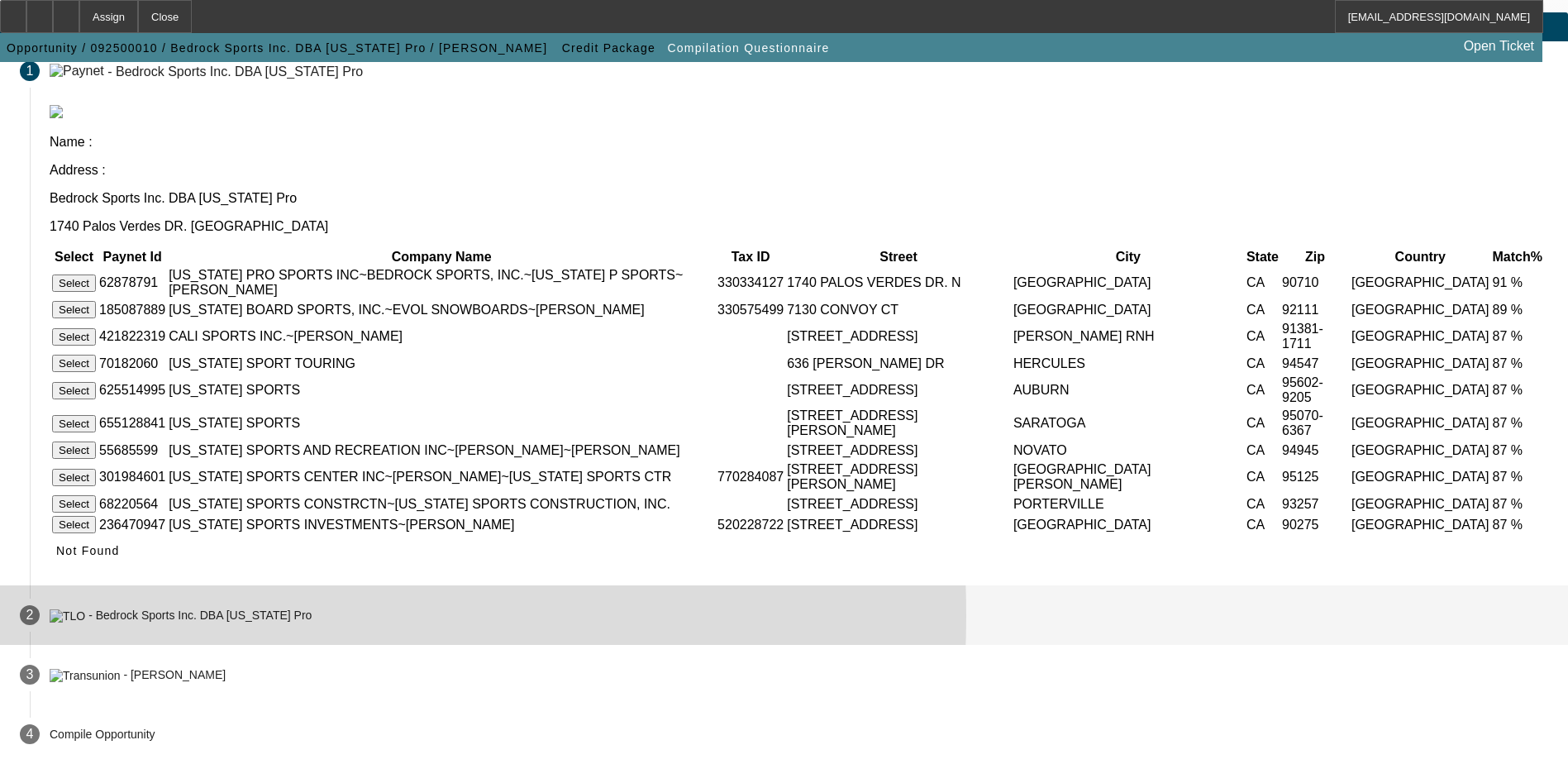
click at [311, 614] on div "- Bedrock Sports Inc. DBA [US_STATE] Pro" at bounding box center [200, 616] width 223 height 13
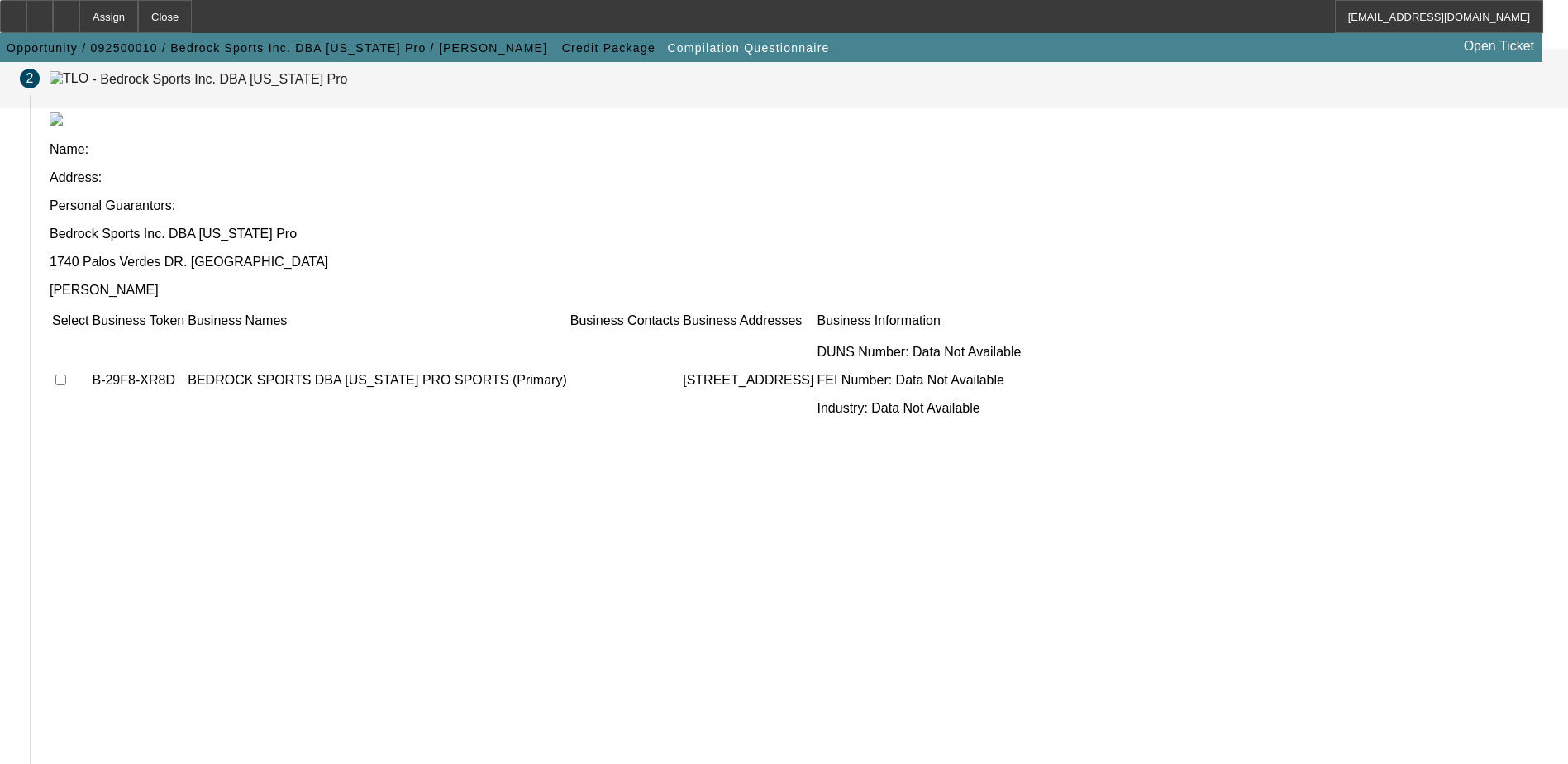
click at [67, 374] on input "checkbox" at bounding box center [60, 379] width 10 height 10
checkbox input "true"
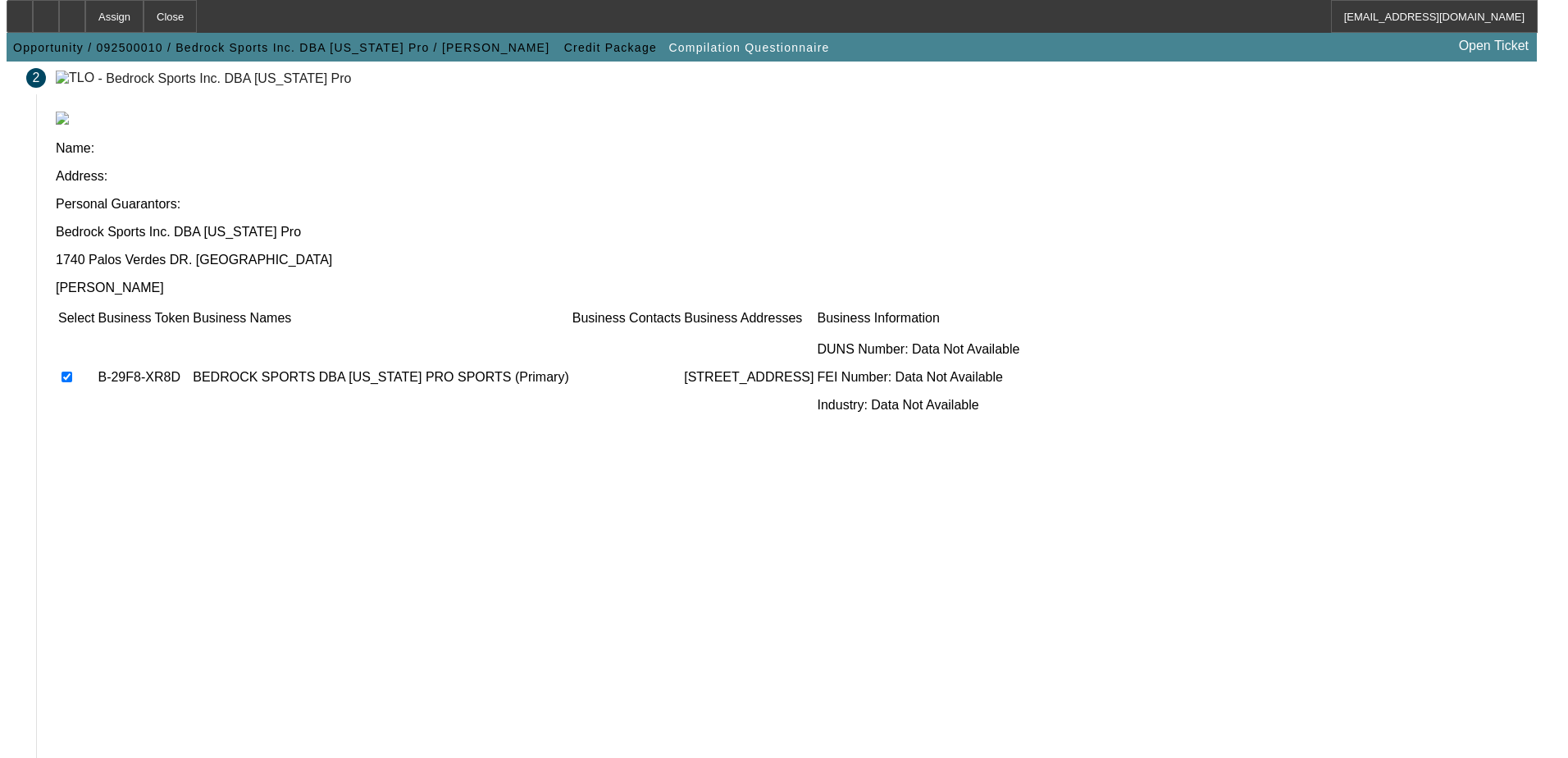
scroll to position [0, 0]
